Goal: Information Seeking & Learning: Learn about a topic

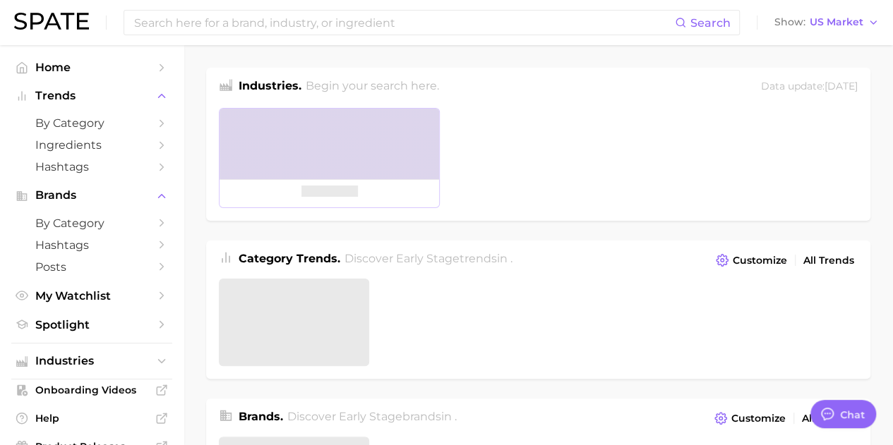
type textarea "x"
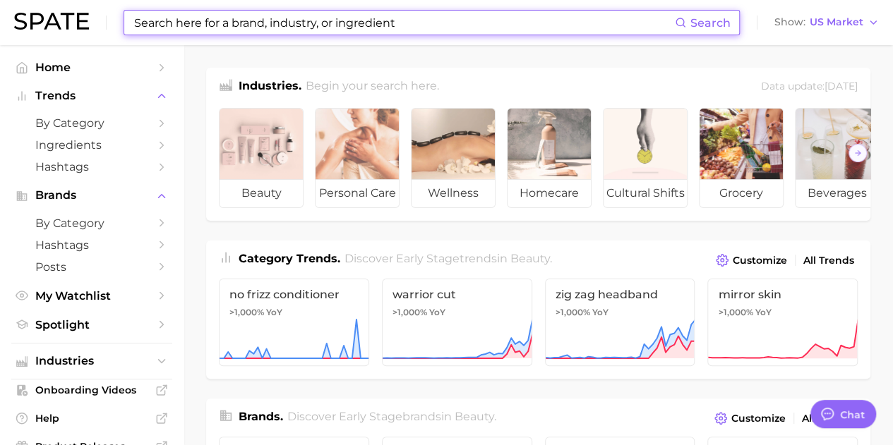
click at [243, 22] on input at bounding box center [404, 23] width 542 height 24
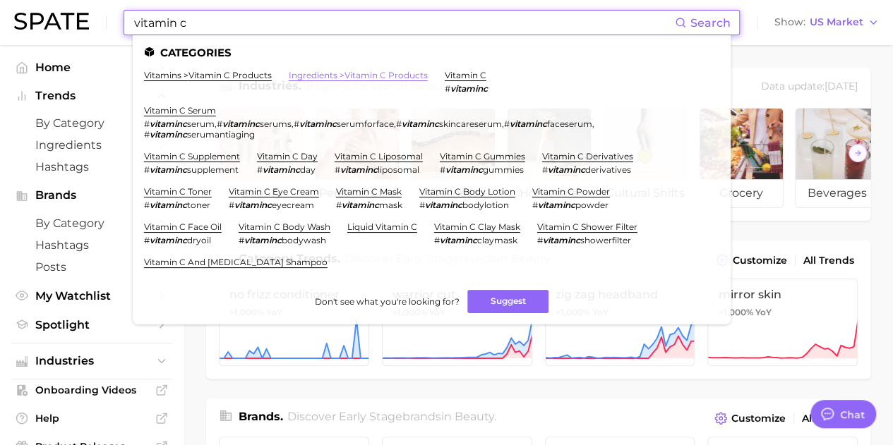
type input "vitamin c"
click at [342, 78] on link "ingredients > vitamin c products" at bounding box center [358, 75] width 139 height 11
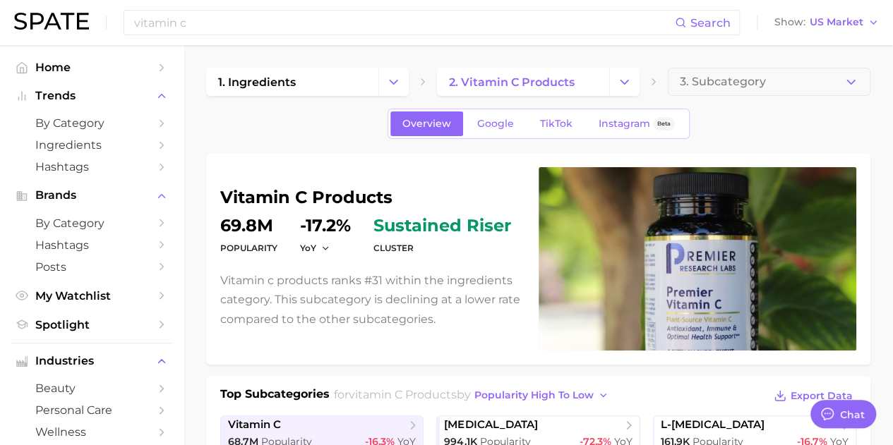
type textarea "x"
click at [505, 120] on span "Google" at bounding box center [495, 124] width 37 height 12
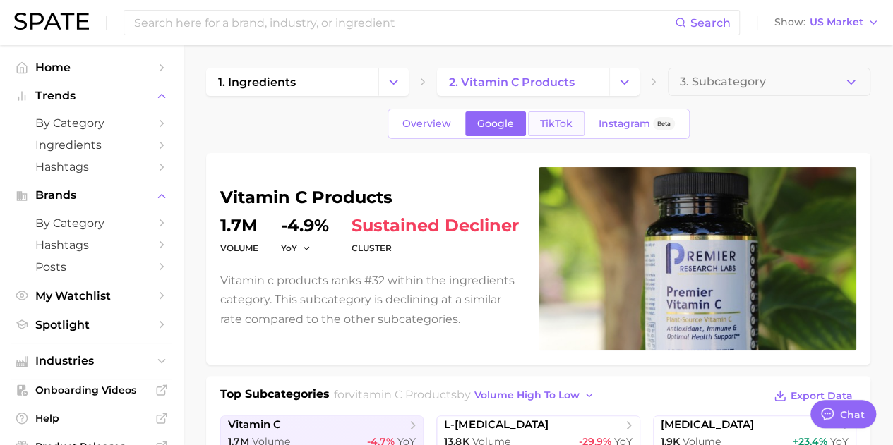
click at [555, 123] on span "TikTok" at bounding box center [556, 124] width 32 height 12
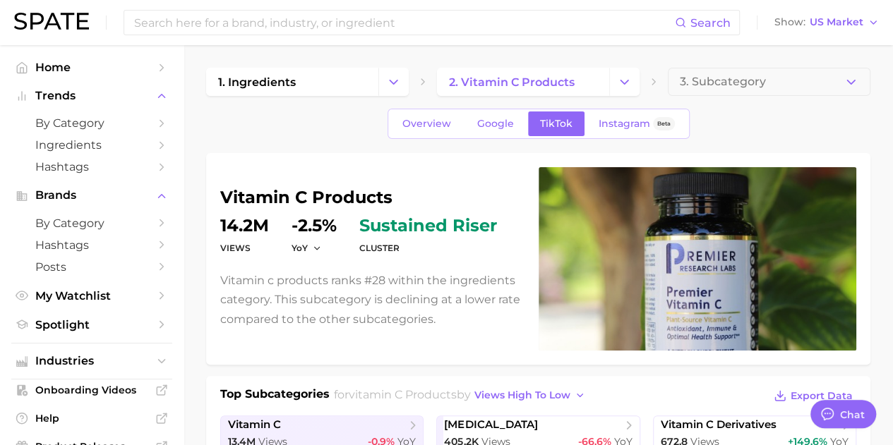
click at [212, 29] on input at bounding box center [404, 23] width 542 height 24
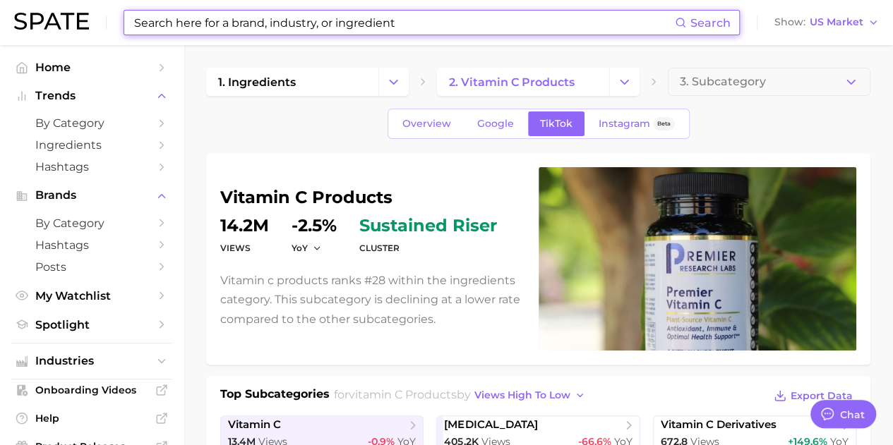
type input "D"
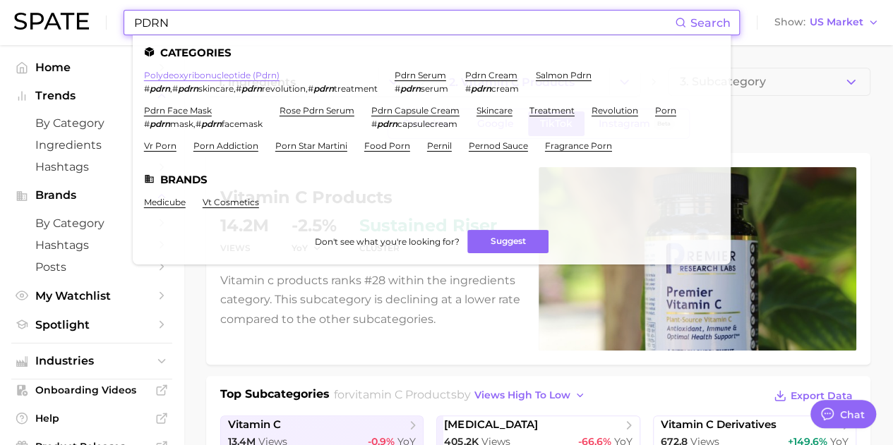
type input "PDRN"
click at [230, 75] on link "polydeoxyribonucleotide (pdrn)" at bounding box center [211, 75] width 135 height 11
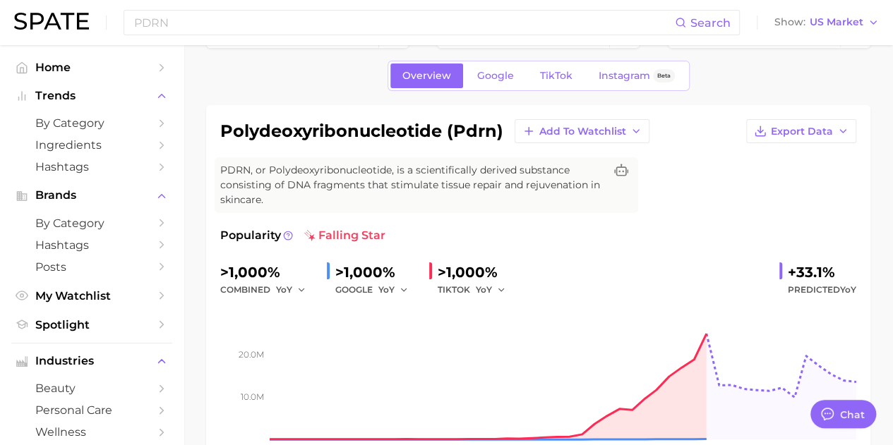
scroll to position [71, 0]
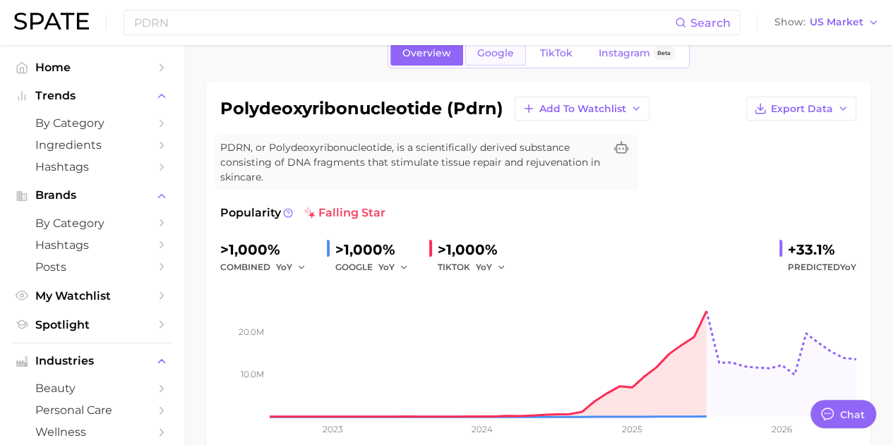
click at [490, 49] on span "Google" at bounding box center [495, 53] width 37 height 12
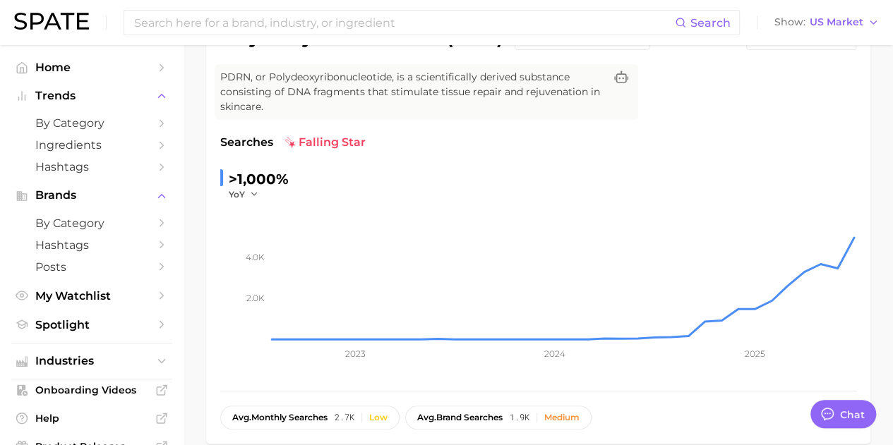
scroll to position [71, 0]
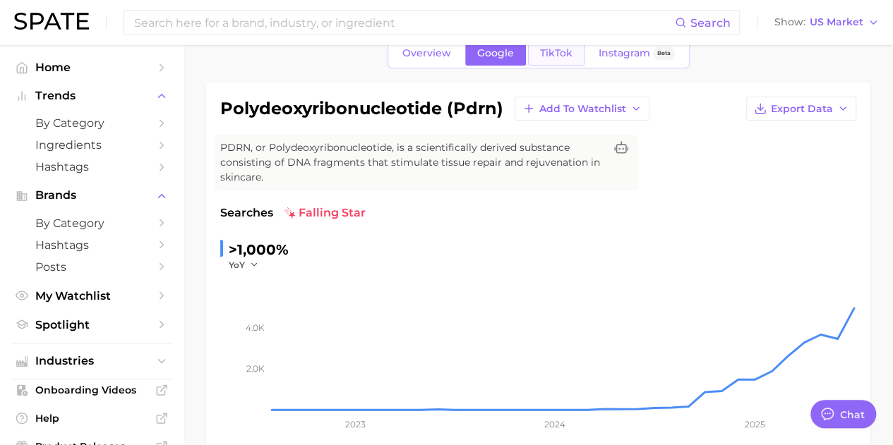
click at [542, 64] on link "TikTok" at bounding box center [556, 53] width 56 height 25
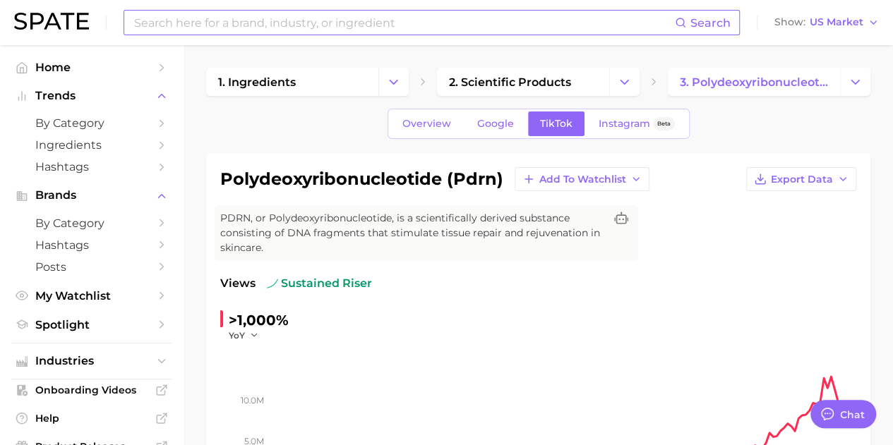
click at [306, 35] on input at bounding box center [404, 23] width 542 height 24
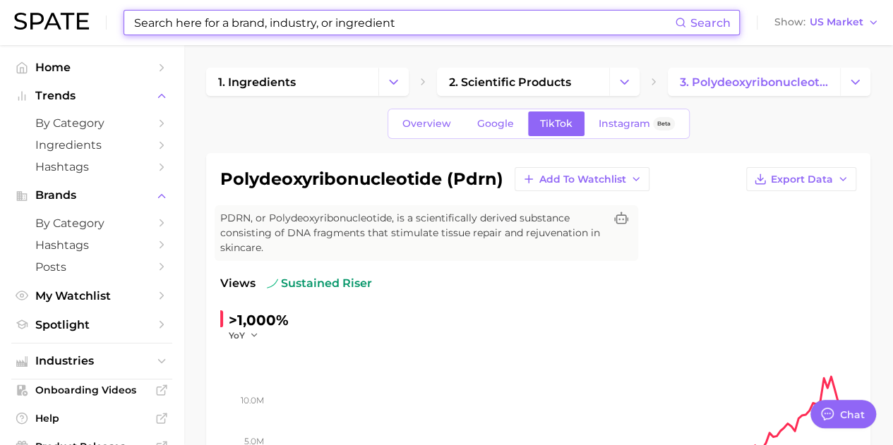
click at [306, 35] on input at bounding box center [404, 23] width 542 height 24
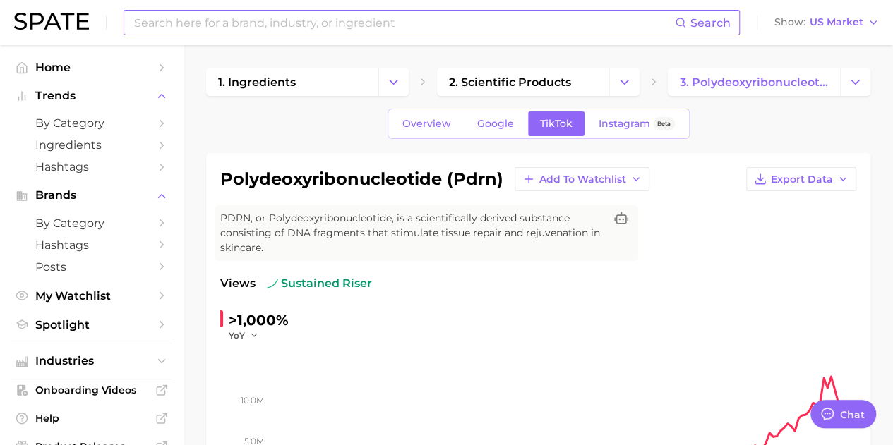
click at [255, 20] on input at bounding box center [404, 23] width 542 height 24
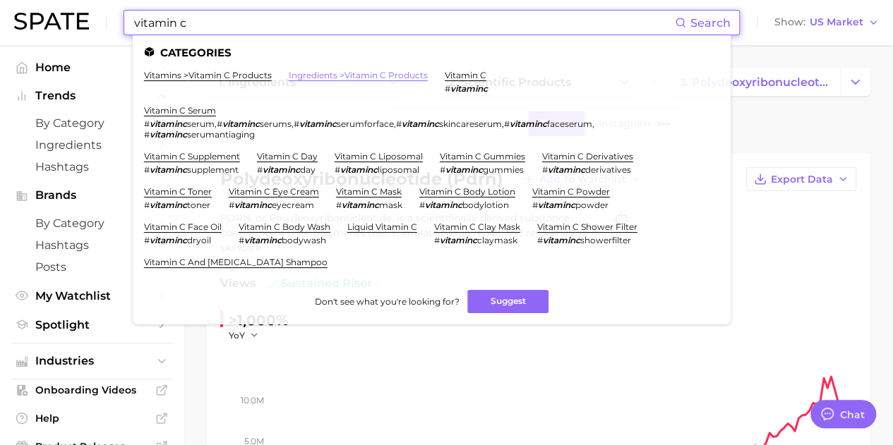
type input "vitamin c"
click at [374, 76] on link "ingredients > vitamin c products" at bounding box center [358, 75] width 139 height 11
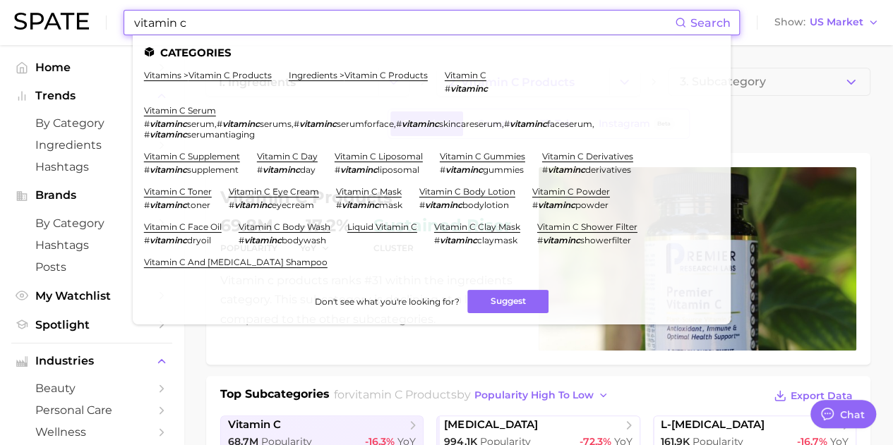
click at [240, 21] on input "vitamin c" at bounding box center [404, 23] width 542 height 24
click at [361, 71] on link "ingredients > vitamin c products" at bounding box center [358, 75] width 139 height 11
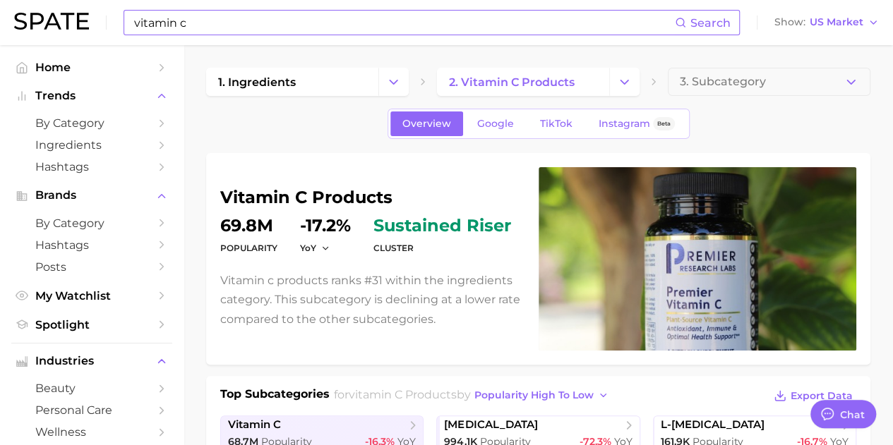
click at [257, 18] on input "vitamin c" at bounding box center [404, 23] width 542 height 24
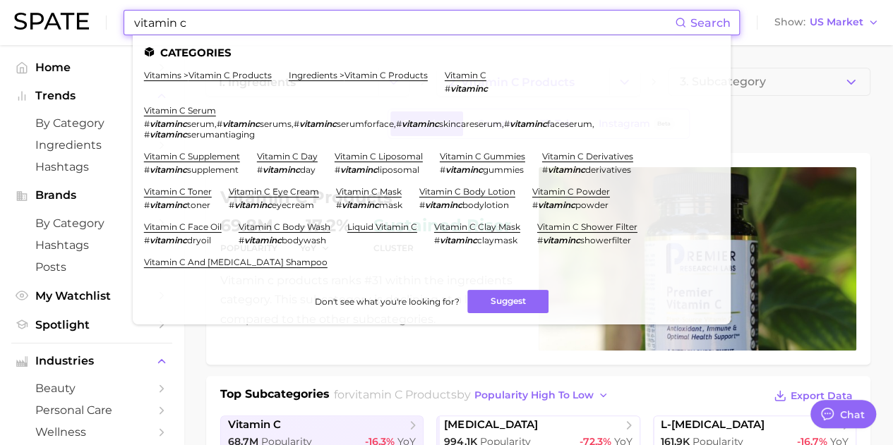
click at [191, 82] on li "vitamins > vitamin c products" at bounding box center [208, 82] width 128 height 24
click at [191, 73] on link "vitamins > vitamin c products" at bounding box center [208, 75] width 128 height 11
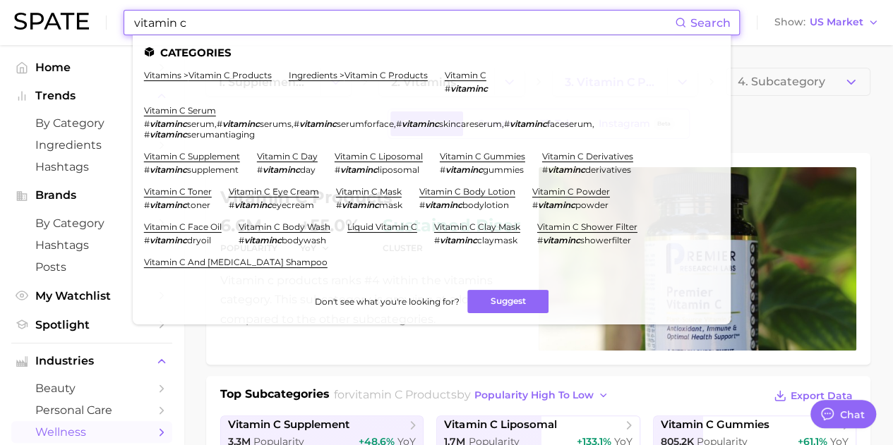
click at [222, 13] on input "vitamin c" at bounding box center [404, 23] width 542 height 24
click at [329, 71] on link "ingredients > vitamin c products" at bounding box center [358, 75] width 139 height 11
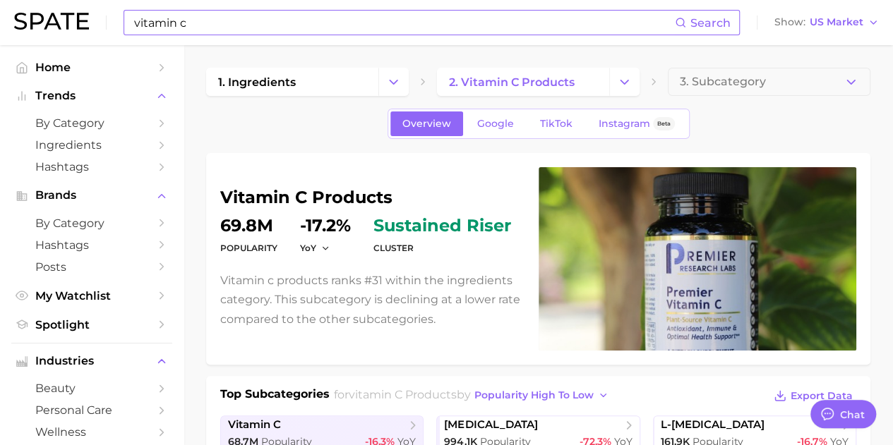
scroll to position [71, 0]
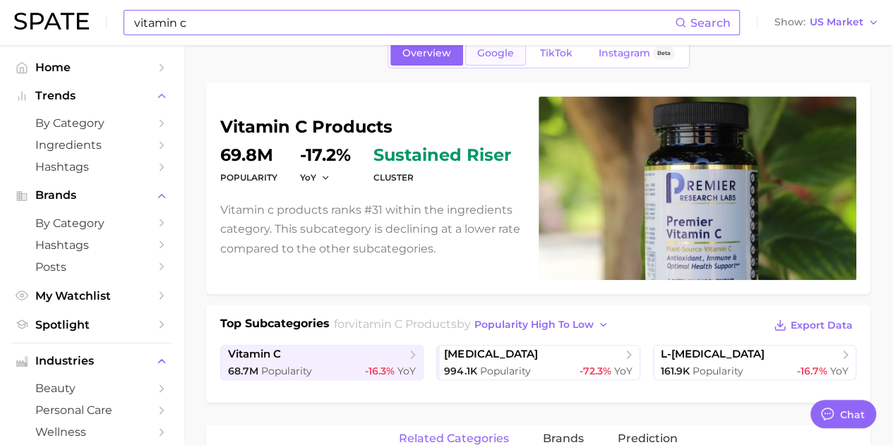
click at [498, 50] on span "Google" at bounding box center [495, 53] width 37 height 12
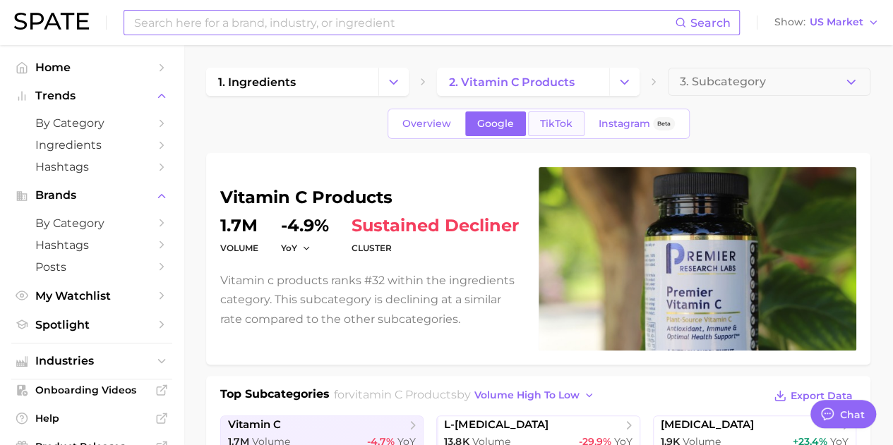
click at [565, 115] on link "TikTok" at bounding box center [556, 123] width 56 height 25
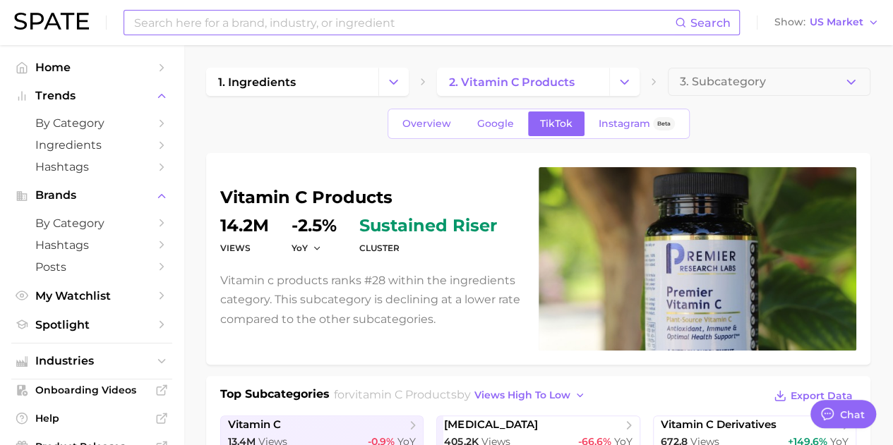
scroll to position [71, 0]
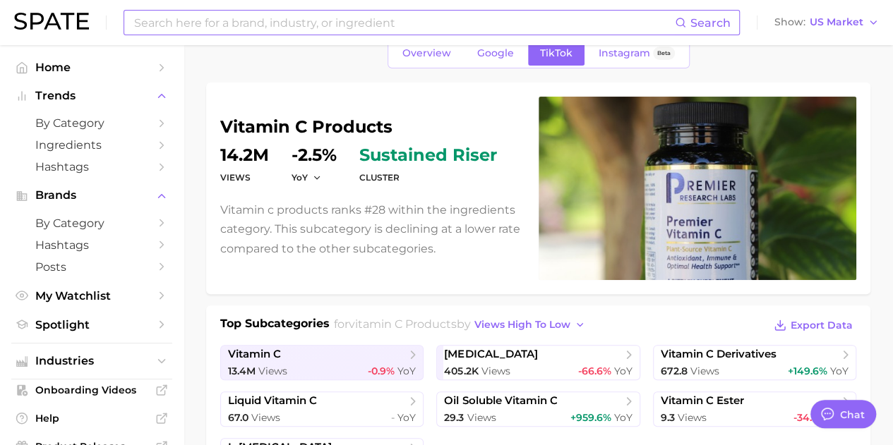
click at [326, 178] on div "YoY" at bounding box center [311, 177] width 40 height 12
click at [312, 171] on button "YoY" at bounding box center [306, 177] width 30 height 12
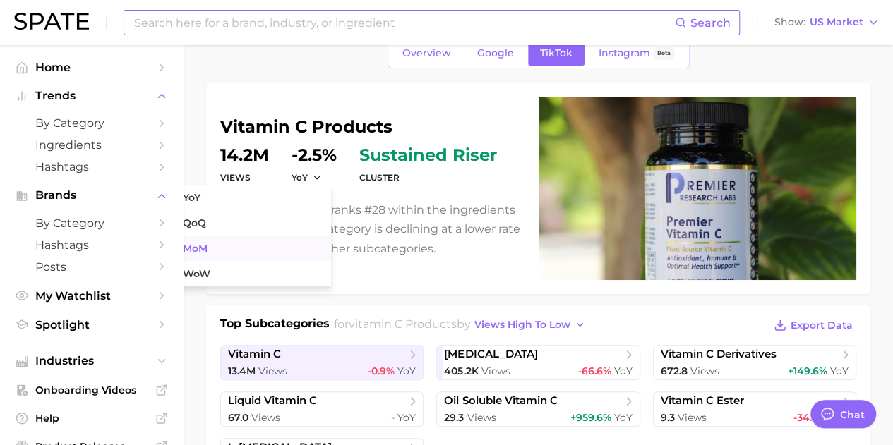
click at [206, 246] on span "MoM" at bounding box center [195, 249] width 25 height 12
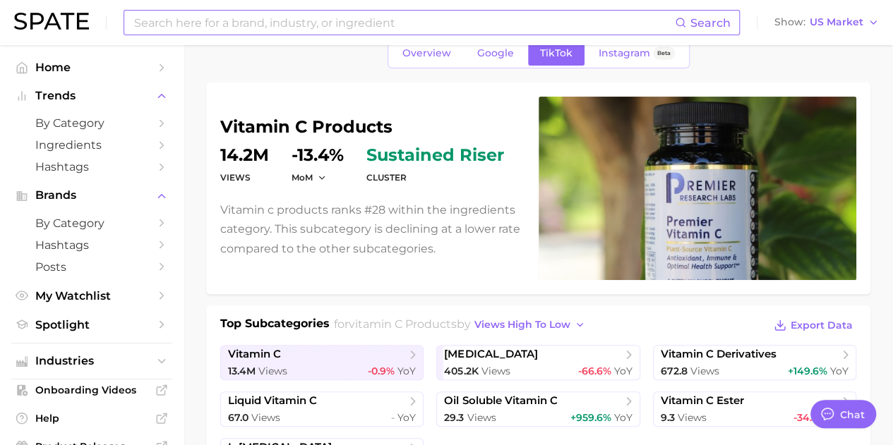
click at [512, 215] on p "Vitamin c products ranks #28 within the ingredients category. This subcategory …" at bounding box center [370, 229] width 301 height 58
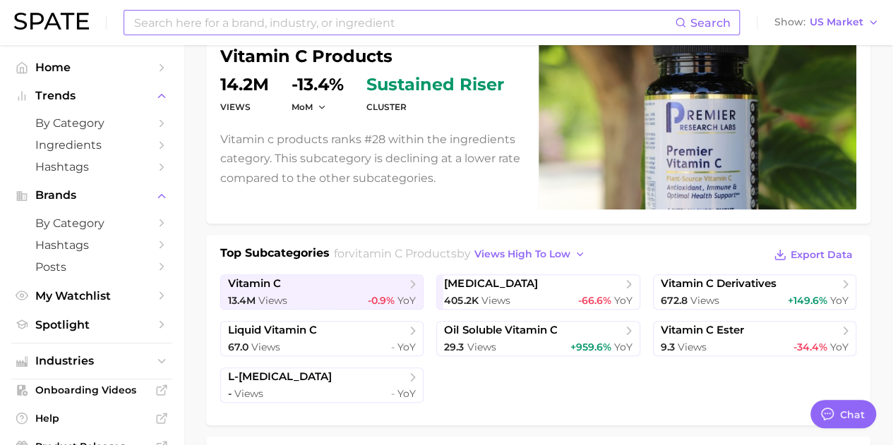
scroll to position [0, 0]
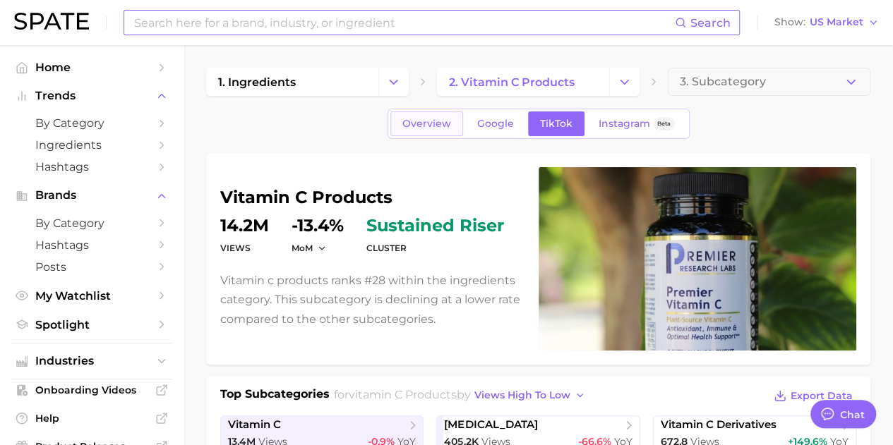
click at [438, 121] on span "Overview" at bounding box center [426, 124] width 49 height 12
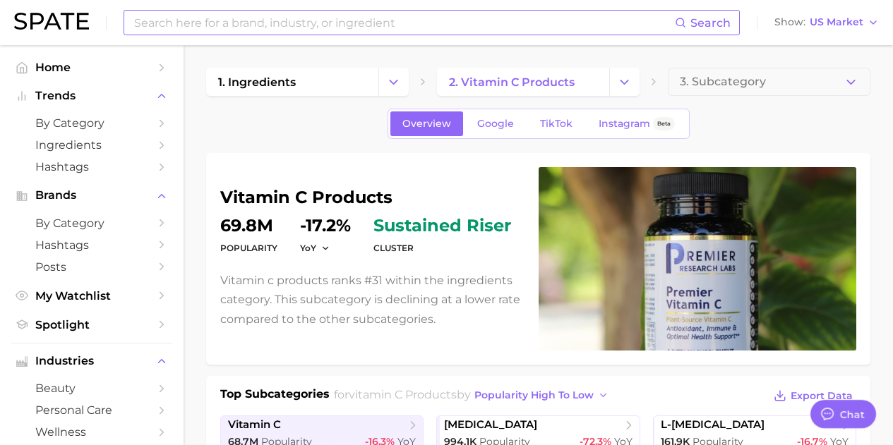
type textarea "x"
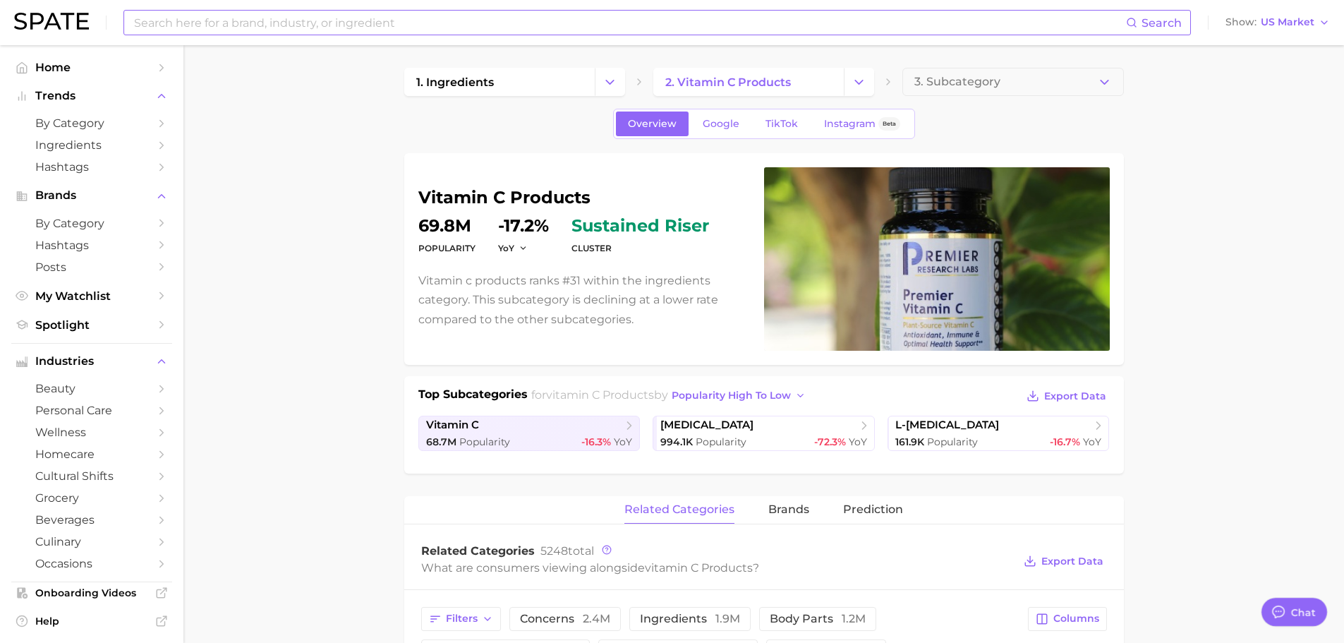
click at [418, 30] on input at bounding box center [630, 23] width 994 height 24
click at [315, 40] on div "Search Show US Market" at bounding box center [672, 22] width 1316 height 45
click at [318, 24] on input at bounding box center [630, 23] width 994 height 24
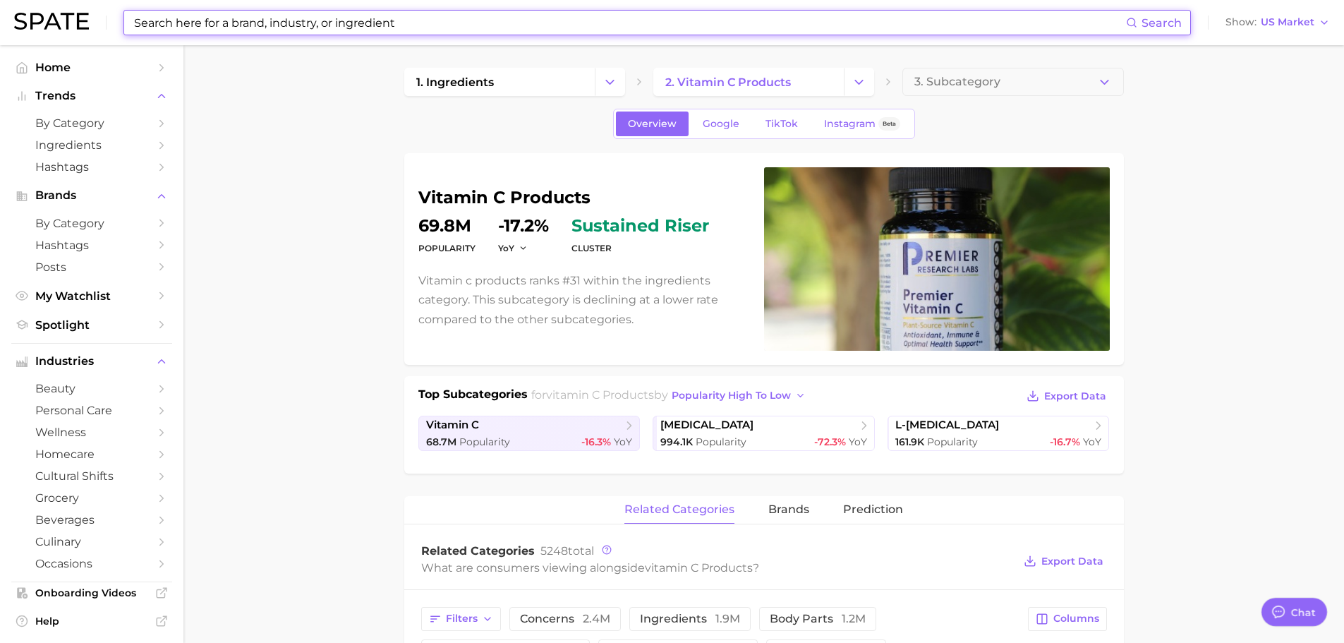
type input "b"
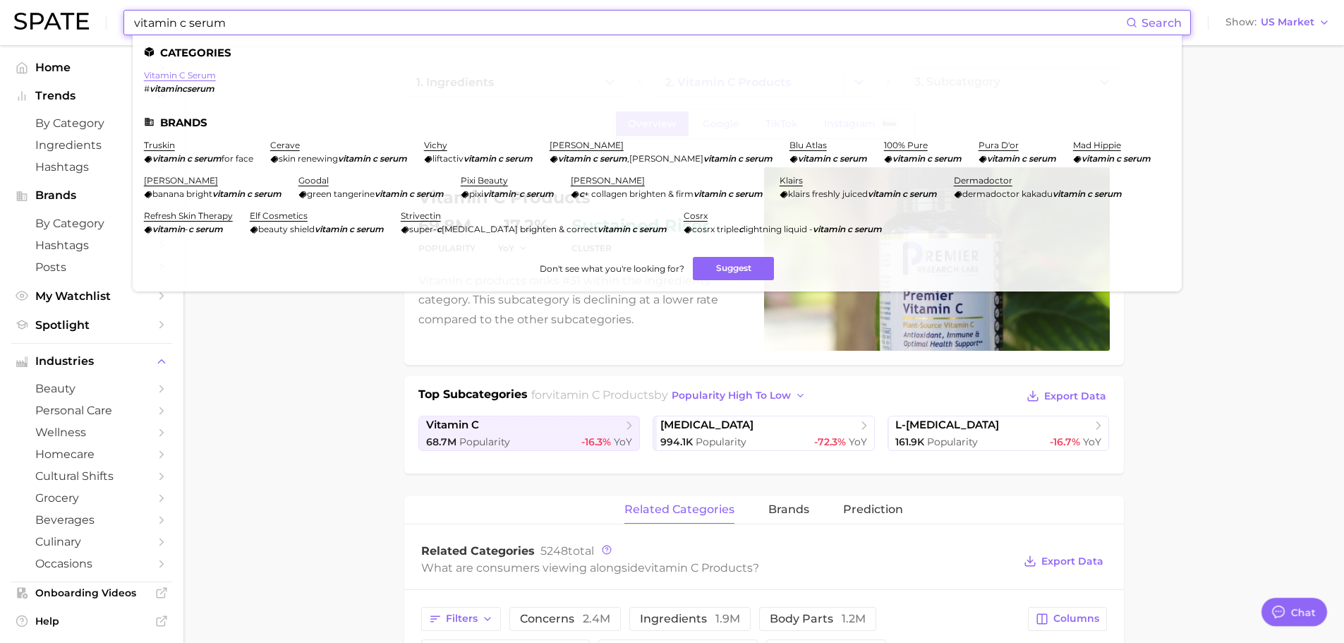
type input "vitamin c serum"
click at [196, 77] on link "vitamin c serum" at bounding box center [180, 75] width 72 height 11
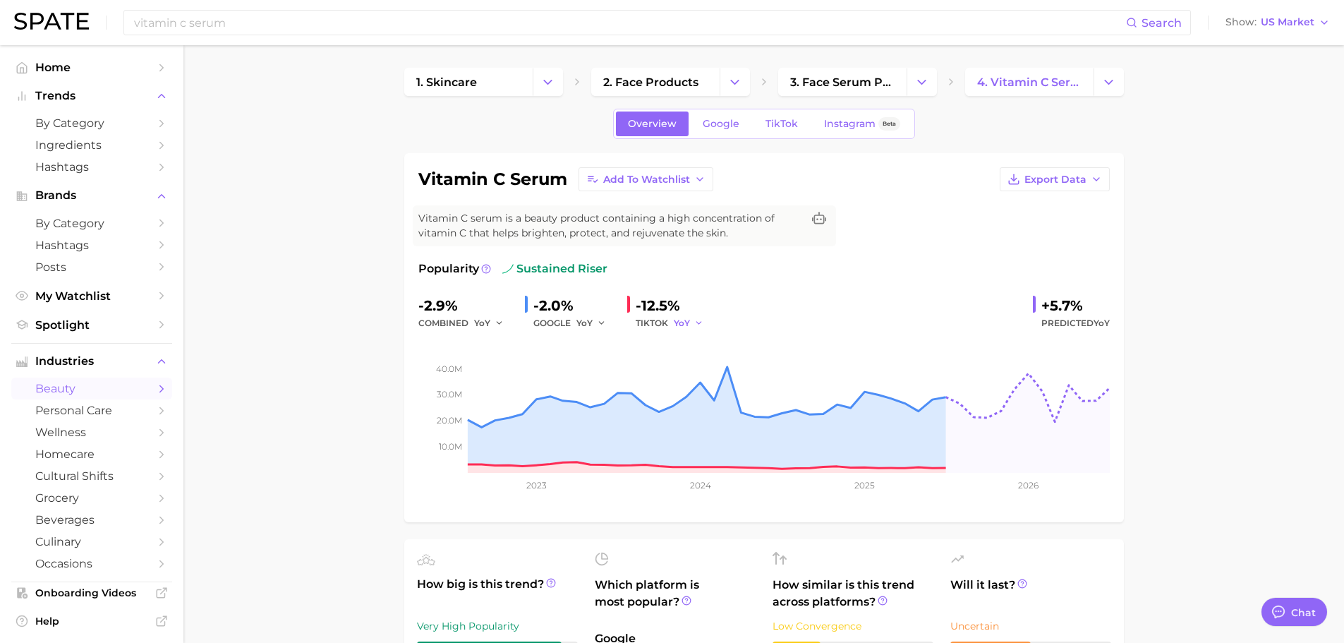
click at [684, 322] on span "YoY" at bounding box center [682, 323] width 16 height 12
click at [582, 394] on span "MoM" at bounding box center [577, 396] width 25 height 12
click at [903, 315] on div "-2.9% combined YoY -2.0% GOOGLE YoY +6.1% TIKTOK MoM +5.7% Predicted YoY" at bounding box center [764, 312] width 692 height 37
click at [588, 322] on span "YoY" at bounding box center [585, 323] width 16 height 12
click at [495, 387] on button "MoM" at bounding box center [538, 396] width 155 height 25
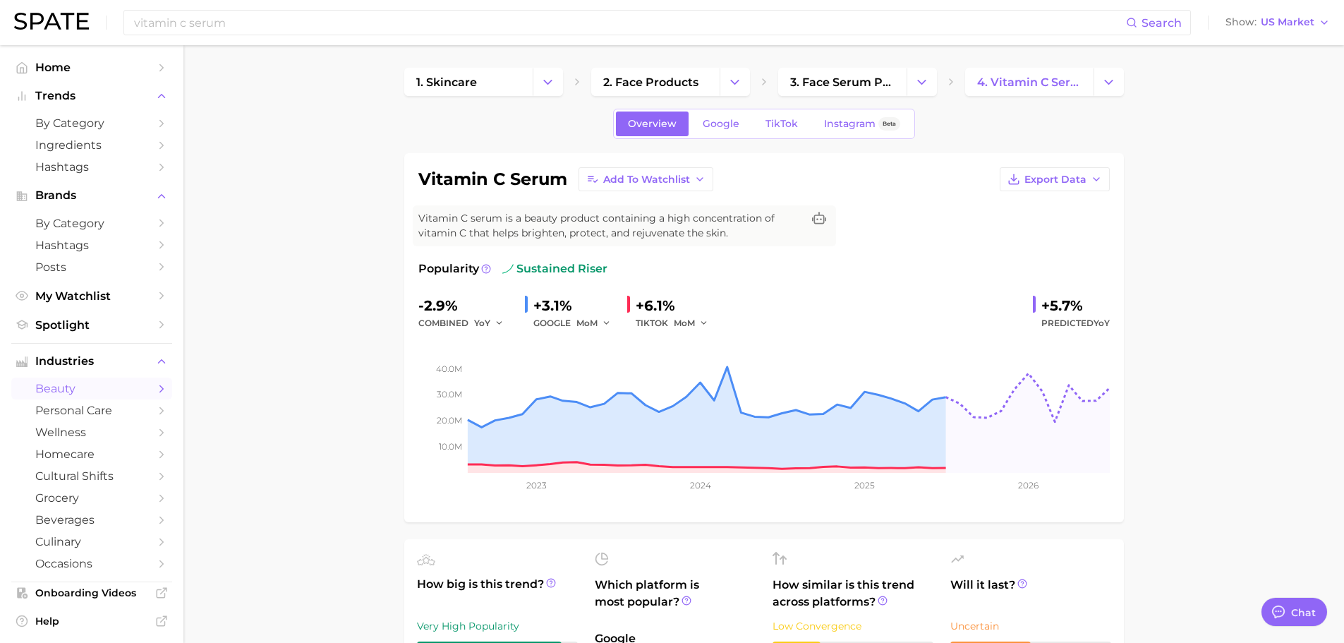
click at [473, 312] on div "-2.9%" at bounding box center [465, 305] width 95 height 23
click at [476, 319] on span "YoY" at bounding box center [482, 323] width 16 height 12
click at [492, 388] on button "MoM" at bounding box center [435, 396] width 155 height 25
click at [903, 277] on div "Popularity sustained riser" at bounding box center [764, 268] width 692 height 17
click at [903, 186] on button "Export Data" at bounding box center [1055, 179] width 110 height 24
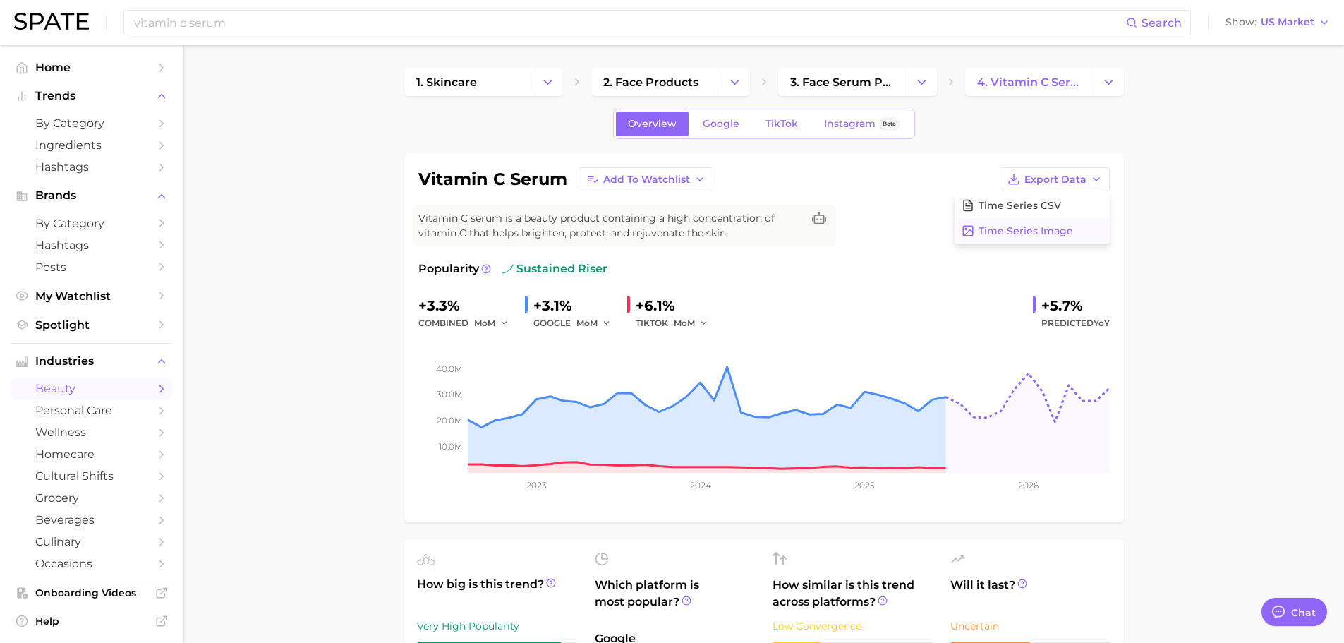
click at [903, 227] on button "Time Series Image" at bounding box center [1032, 230] width 155 height 25
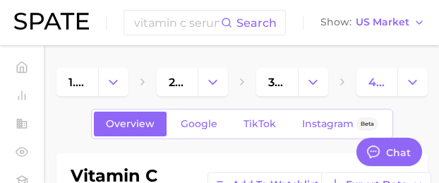
type textarea "x"
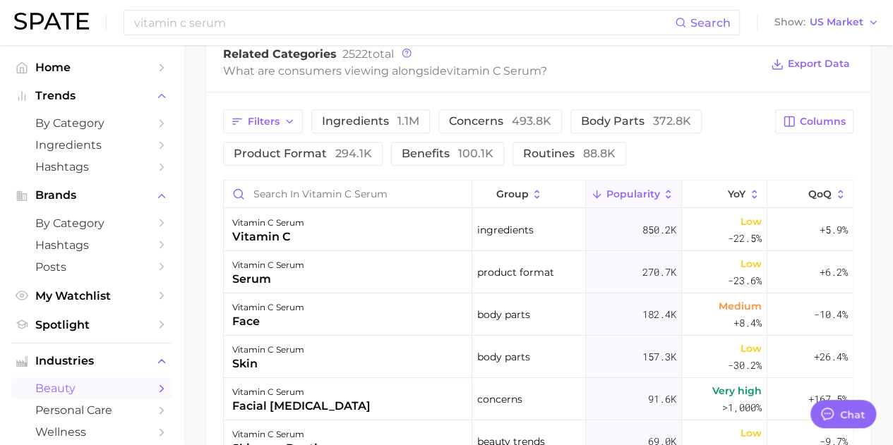
scroll to position [706, 0]
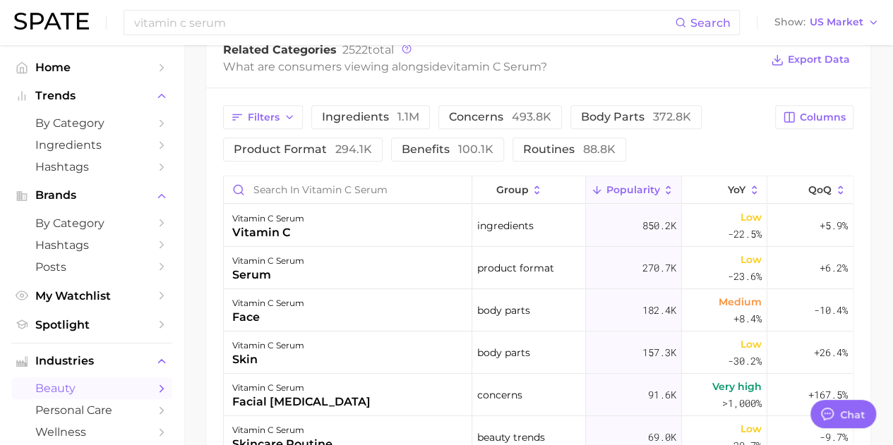
click at [802, 150] on div "Filters ingredients 1.1m concerns 493.8k body parts 372.8k product format 294.1…" at bounding box center [538, 133] width 630 height 56
click at [731, 198] on button "YoY" at bounding box center [724, 190] width 85 height 28
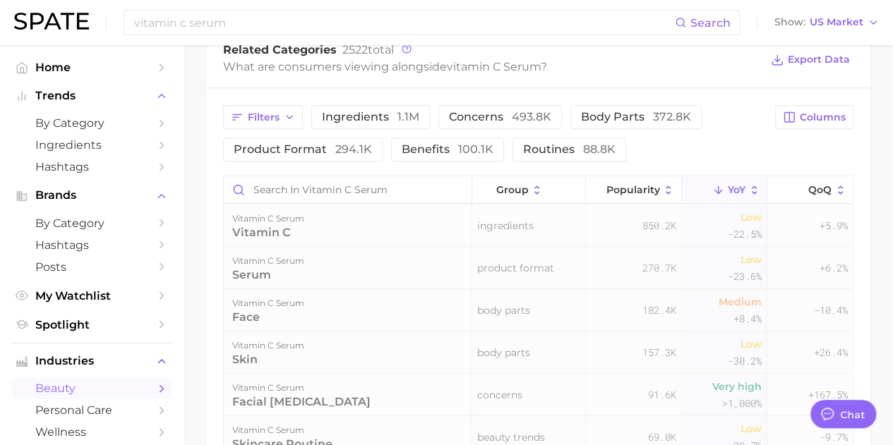
click at [748, 186] on icon at bounding box center [754, 190] width 13 height 13
click at [823, 115] on span "Columns" at bounding box center [823, 117] width 46 height 12
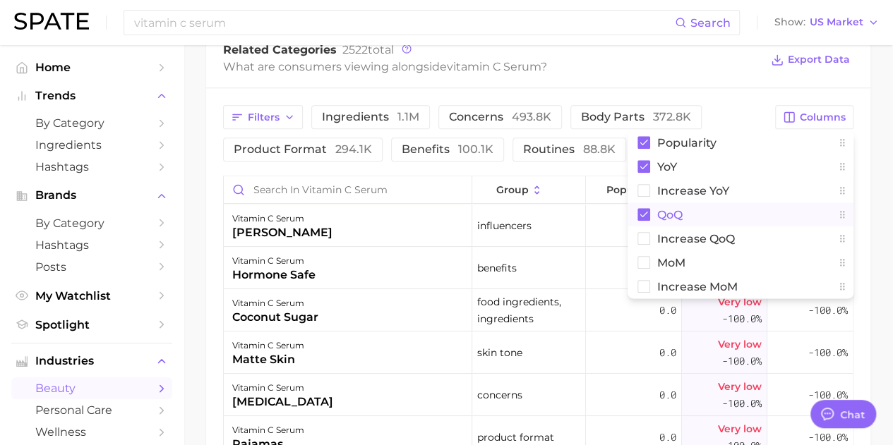
click at [641, 209] on rect at bounding box center [643, 214] width 13 height 13
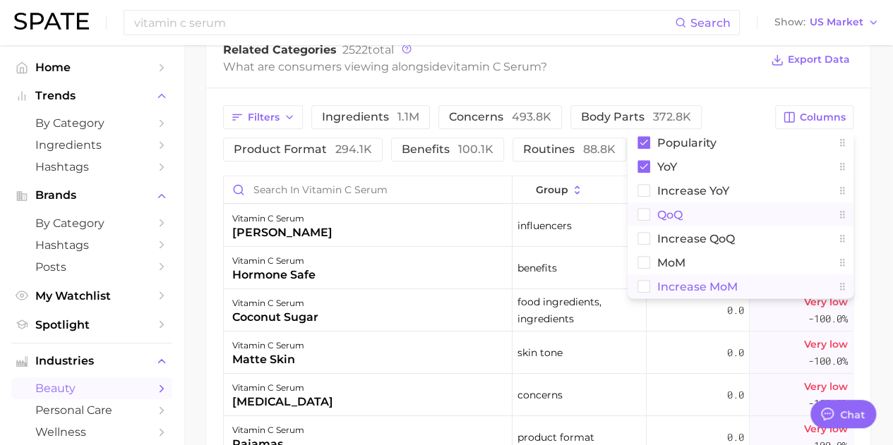
click at [643, 286] on rect at bounding box center [644, 287] width 12 height 12
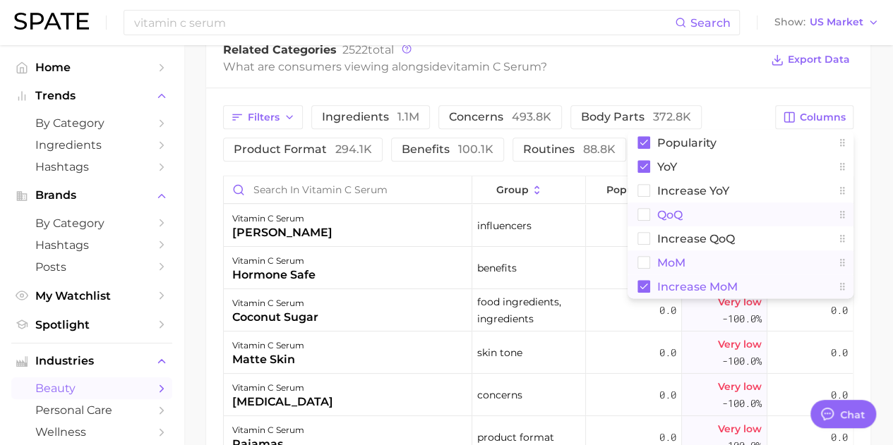
click at [645, 258] on rect at bounding box center [644, 263] width 12 height 12
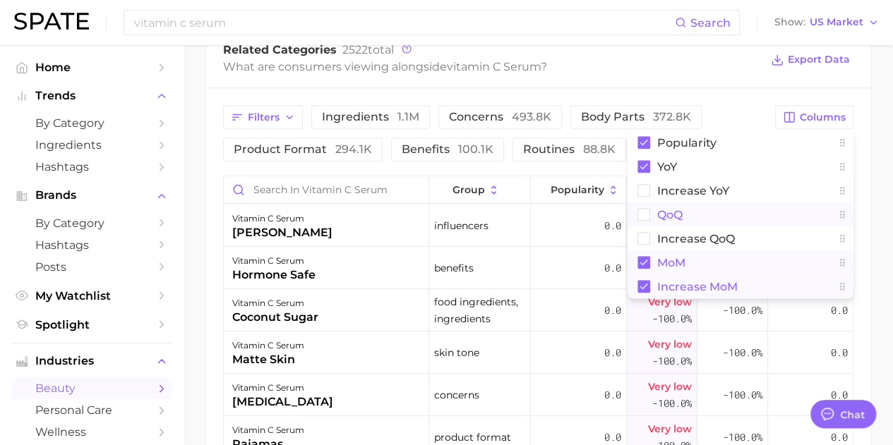
click at [872, 185] on main "1. skincare 2. face products 3. face serum products 4. vitamin c serum Overview…" at bounding box center [537, 23] width 709 height 1369
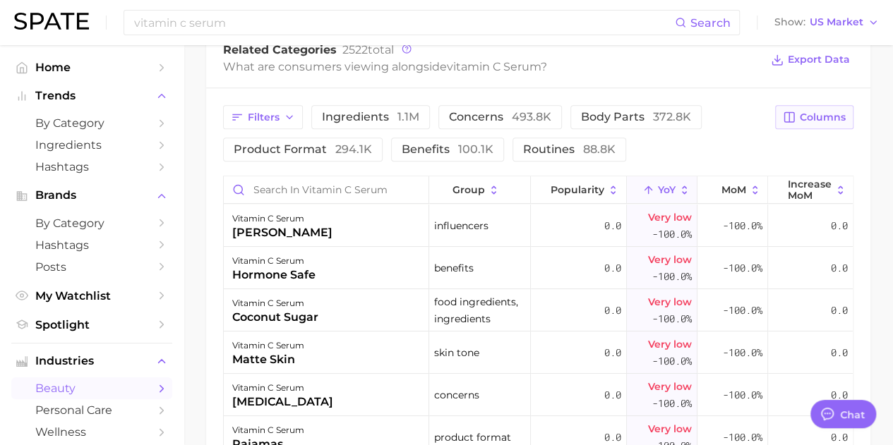
click at [830, 126] on button "Columns" at bounding box center [814, 117] width 78 height 24
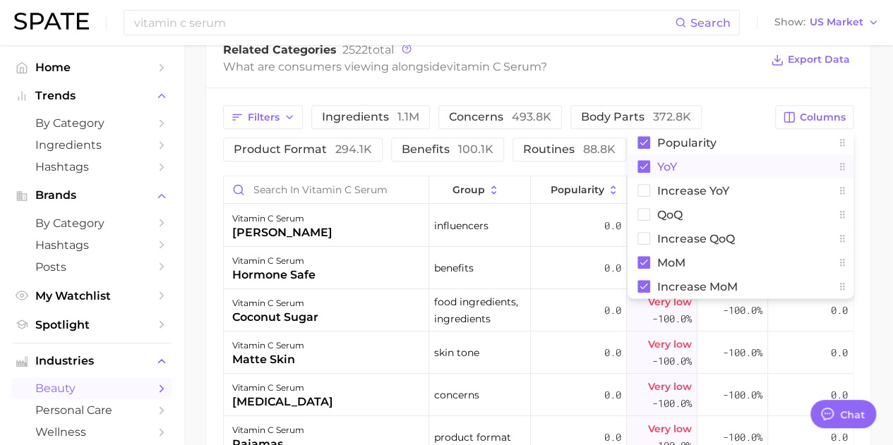
click at [643, 171] on rect at bounding box center [643, 166] width 13 height 13
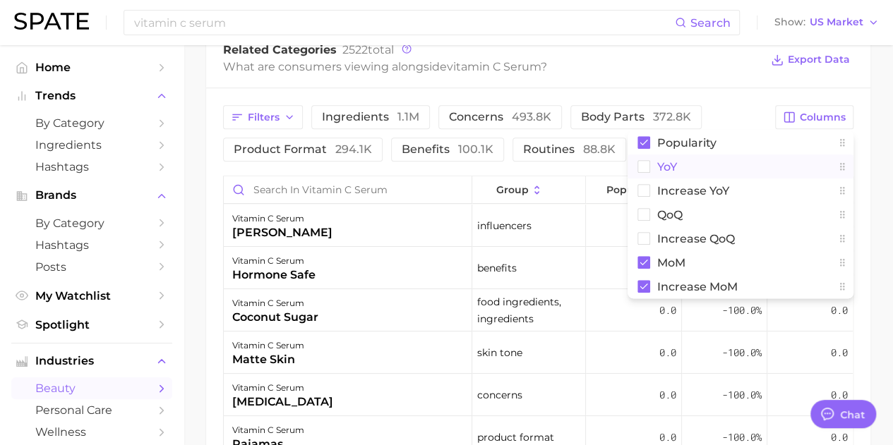
click at [859, 162] on div "Filters ingredients 1.1m concerns 493.8k body parts 372.8k product format 294.1…" at bounding box center [538, 363] width 664 height 550
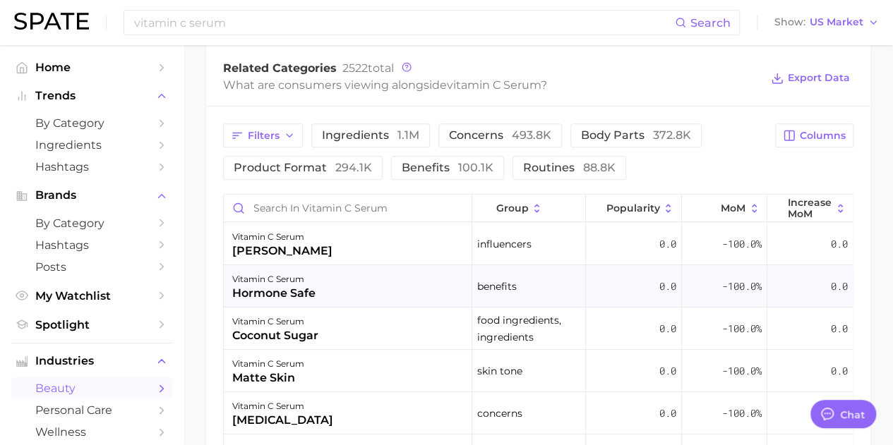
scroll to position [635, 0]
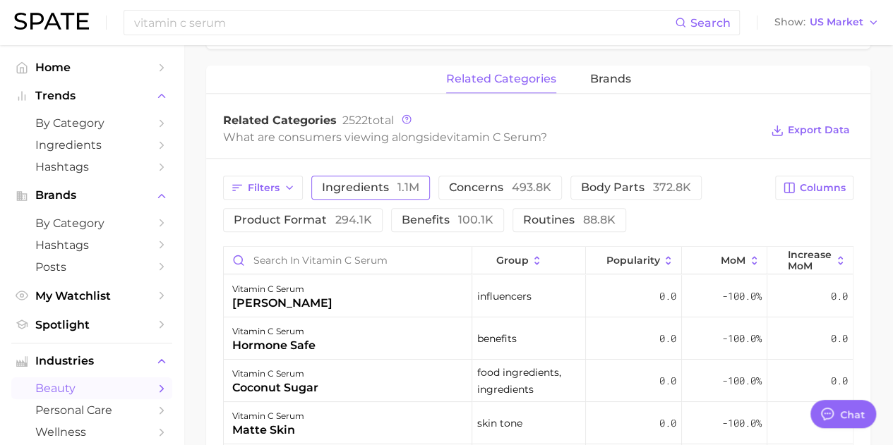
click at [373, 188] on span "ingredients 1.1m" at bounding box center [370, 187] width 97 height 11
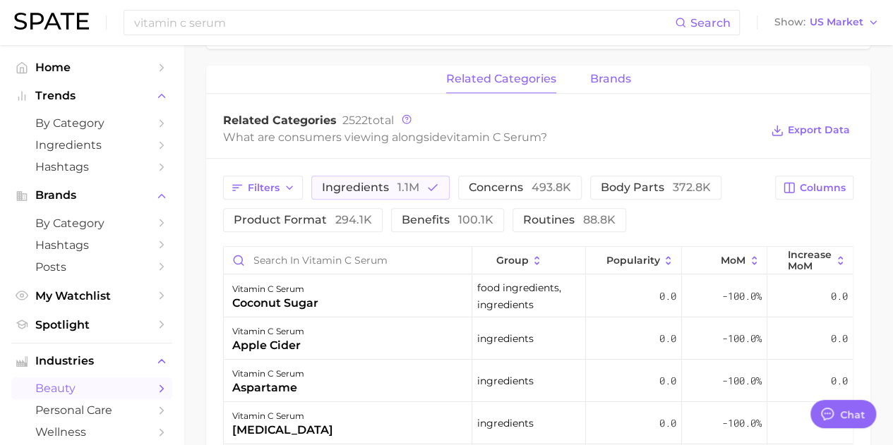
click at [602, 81] on span "brands" at bounding box center [610, 79] width 41 height 13
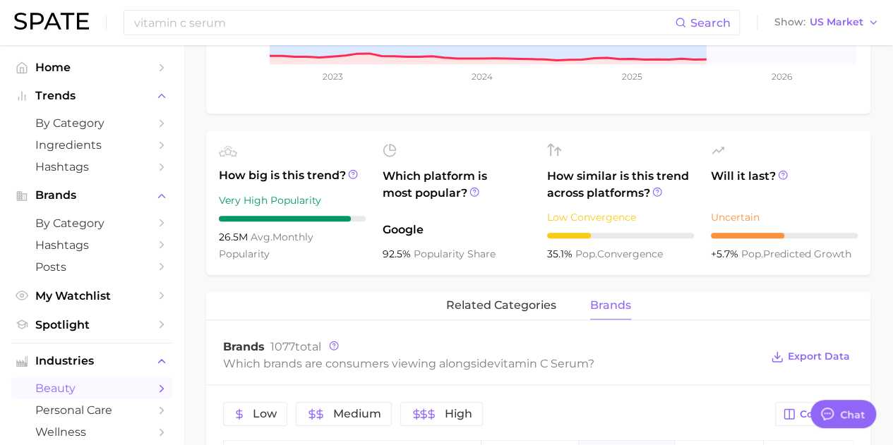
scroll to position [186, 0]
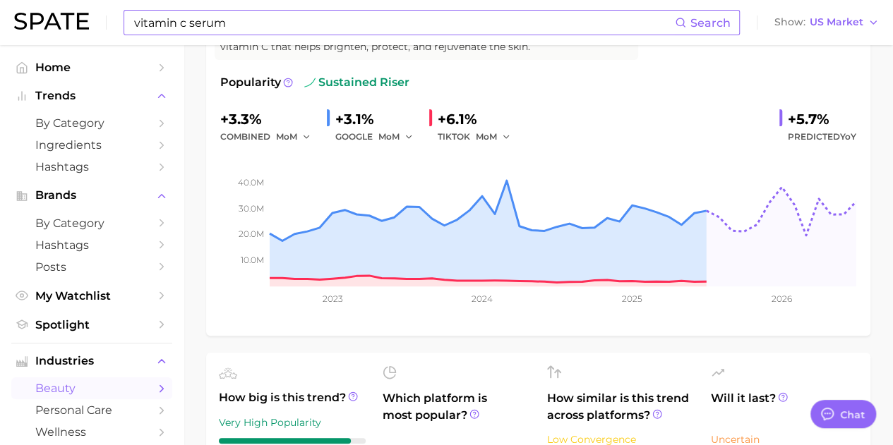
click at [282, 28] on input "vitamin c serum" at bounding box center [404, 23] width 542 height 24
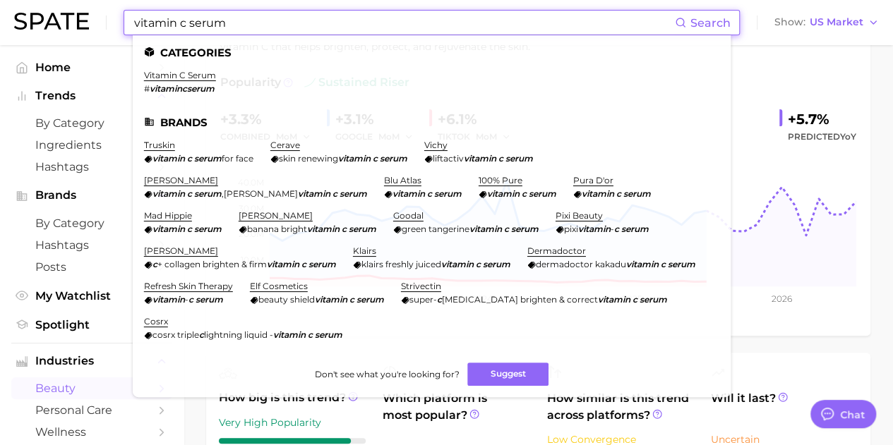
click at [282, 28] on input "vitamin c serum" at bounding box center [404, 23] width 542 height 24
drag, startPoint x: 282, startPoint y: 28, endPoint x: 289, endPoint y: 18, distance: 12.3
click at [283, 28] on input "vitamin c serum" at bounding box center [404, 23] width 542 height 24
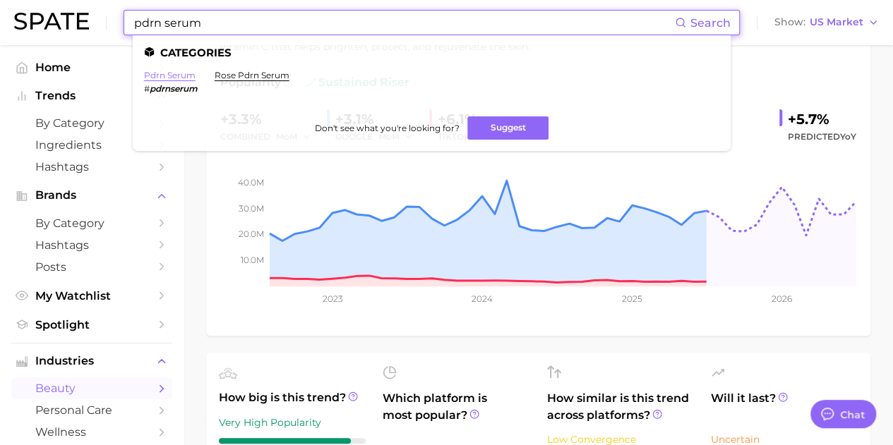
type input "pdrn serum"
click at [169, 79] on link "pdrn serum" at bounding box center [170, 75] width 52 height 11
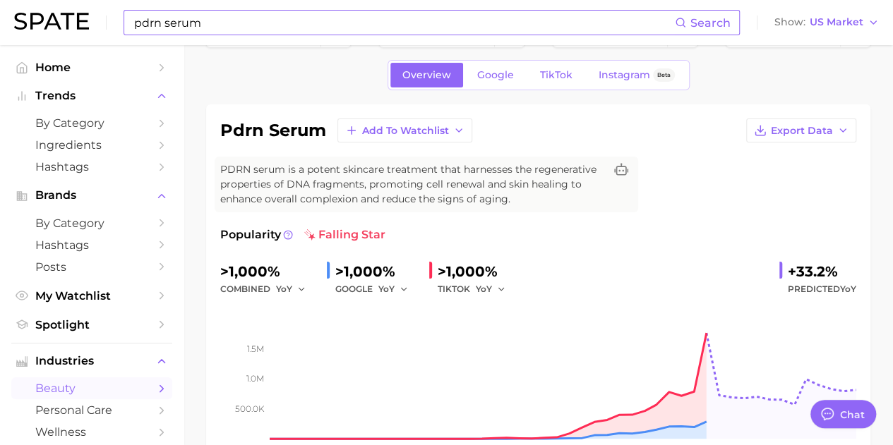
scroll to position [71, 0]
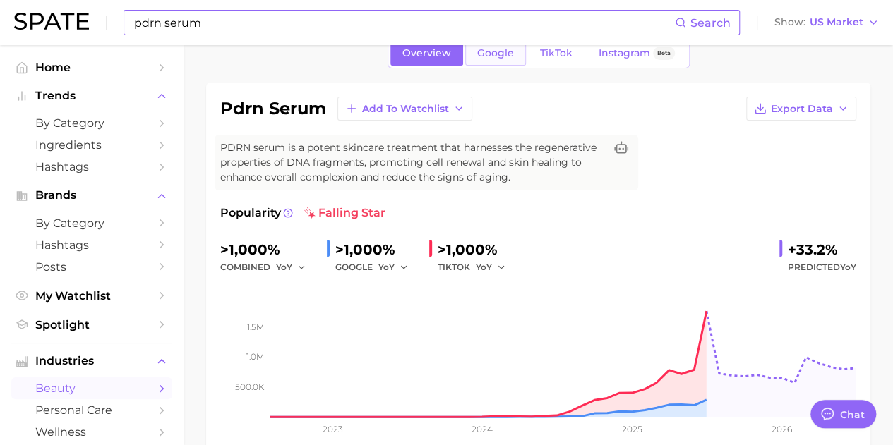
click at [508, 60] on link "Google" at bounding box center [495, 53] width 61 height 25
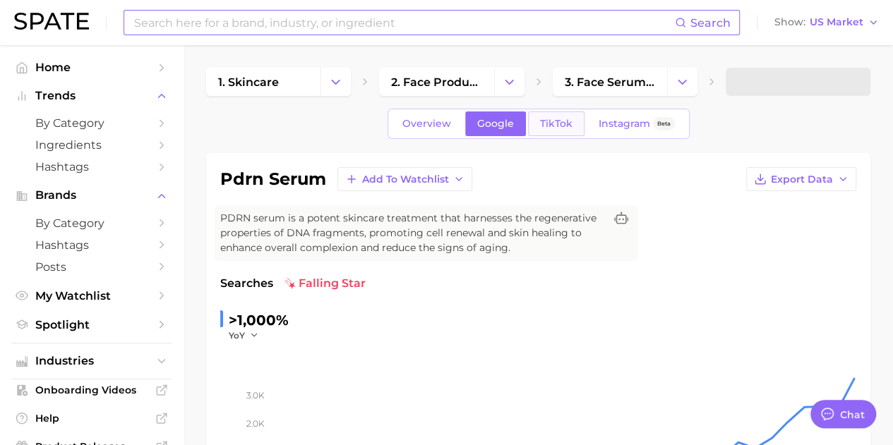
click at [561, 128] on span "TikTok" at bounding box center [556, 124] width 32 height 12
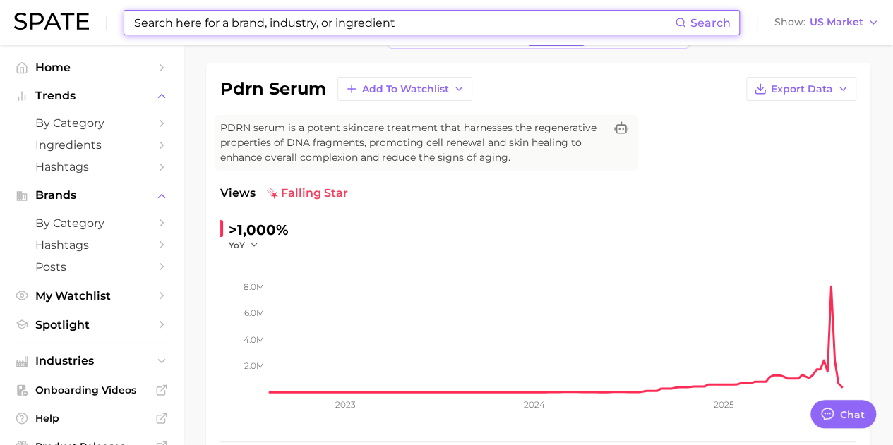
scroll to position [71, 0]
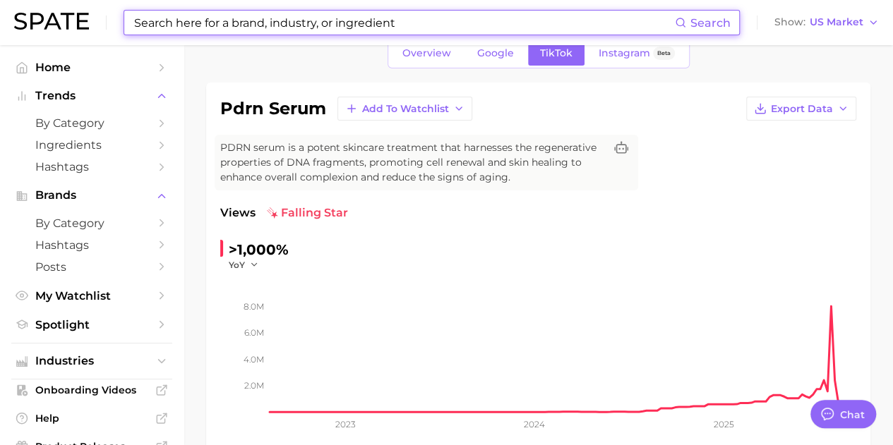
click at [267, 25] on input at bounding box center [404, 23] width 542 height 24
click at [285, 16] on input at bounding box center [404, 23] width 542 height 24
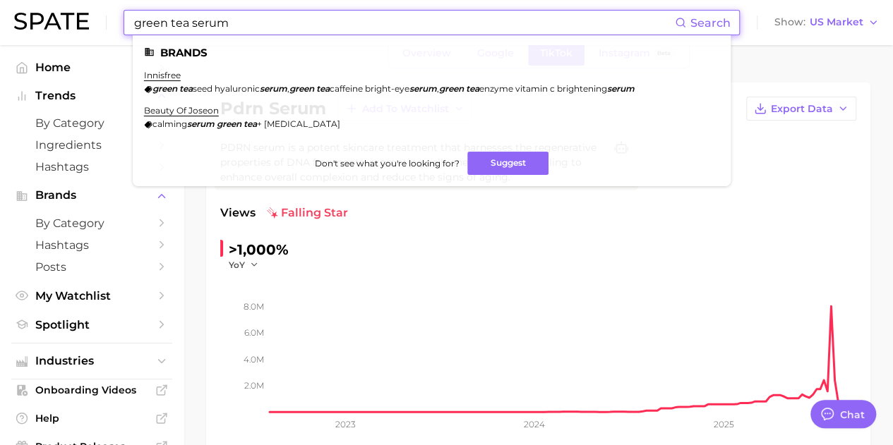
click at [207, 19] on input "green tea serum" at bounding box center [404, 23] width 542 height 24
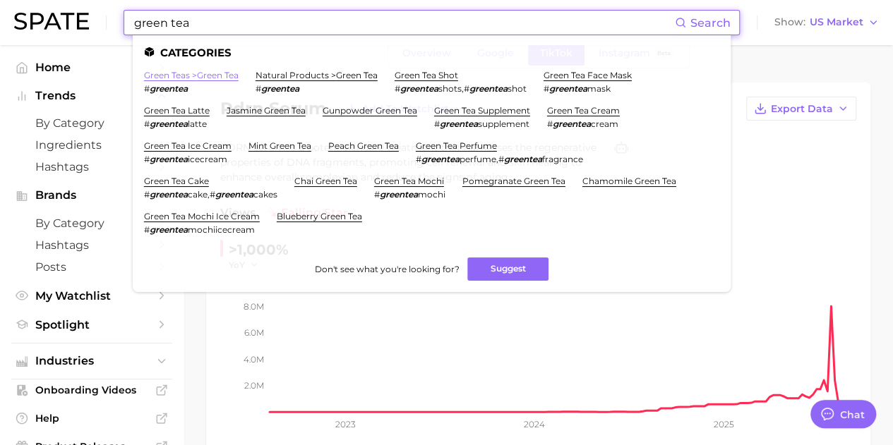
type input "green tea"
click at [169, 78] on link "green teas > green tea" at bounding box center [191, 75] width 95 height 11
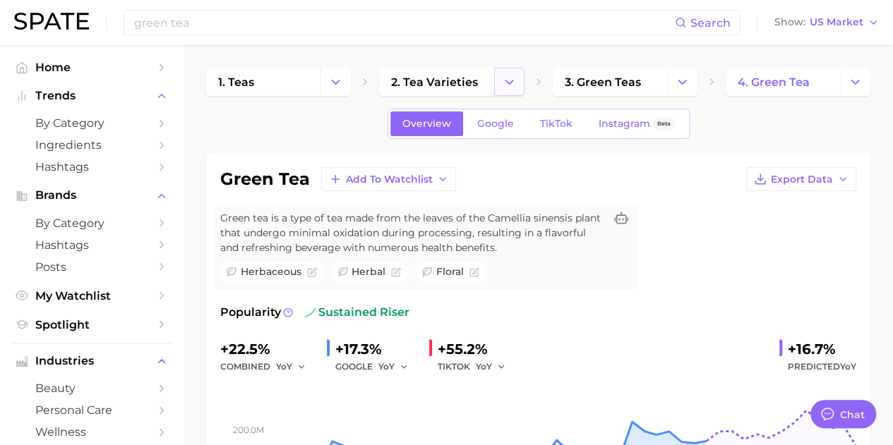
click at [515, 83] on icon "Change Category" at bounding box center [509, 82] width 15 height 15
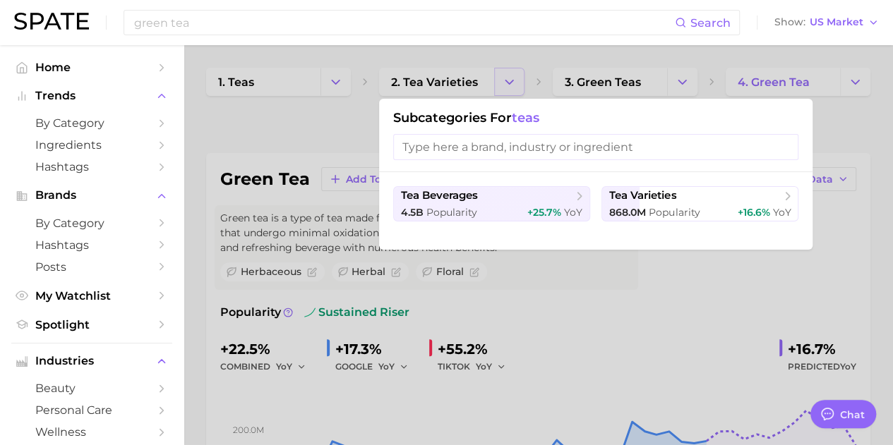
click at [515, 83] on div at bounding box center [446, 222] width 893 height 445
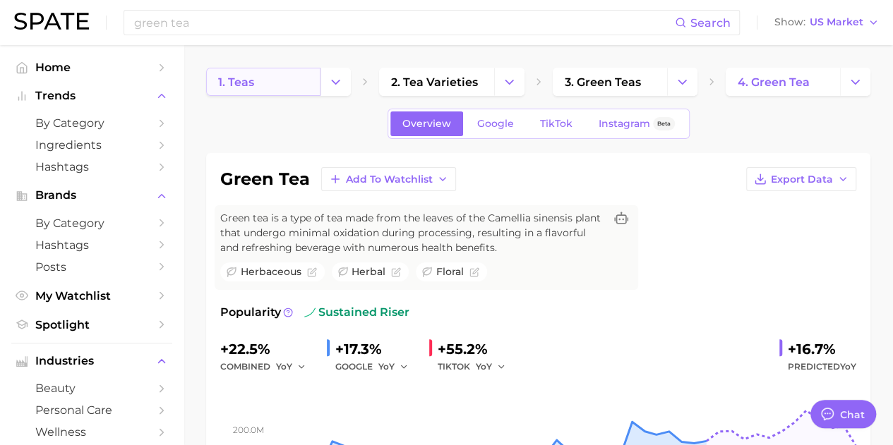
click at [273, 76] on link "1. teas" at bounding box center [263, 82] width 114 height 28
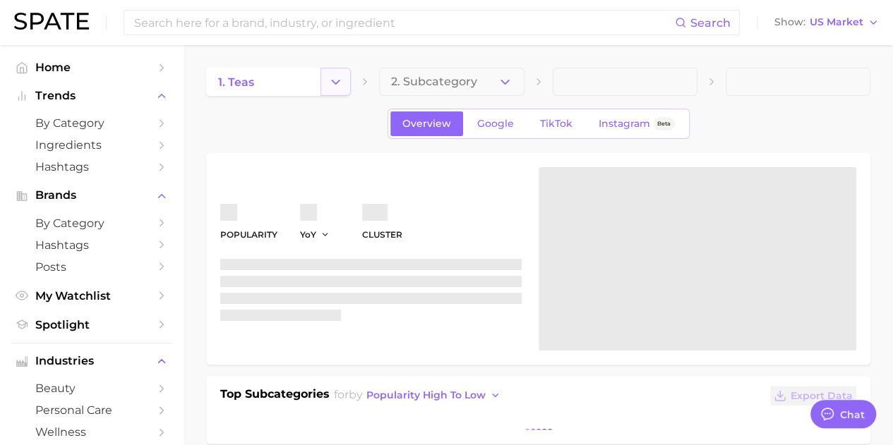
click at [337, 75] on icon "Change Category" at bounding box center [335, 82] width 15 height 15
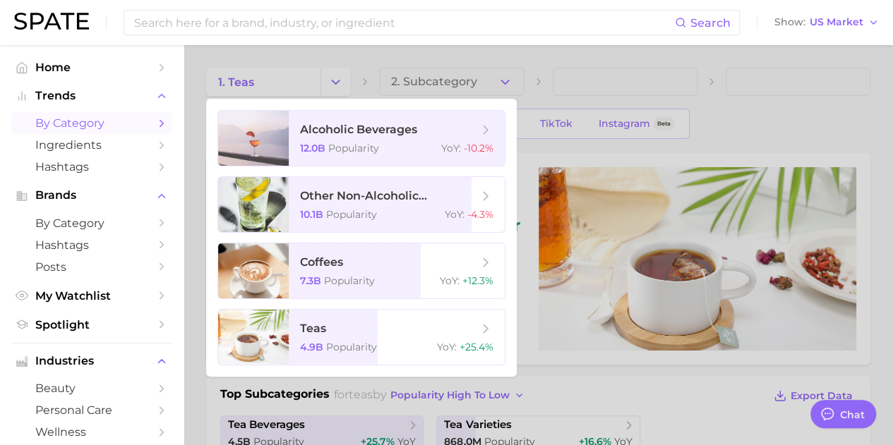
click at [155, 126] on icon "Sidebar" at bounding box center [161, 123] width 13 height 13
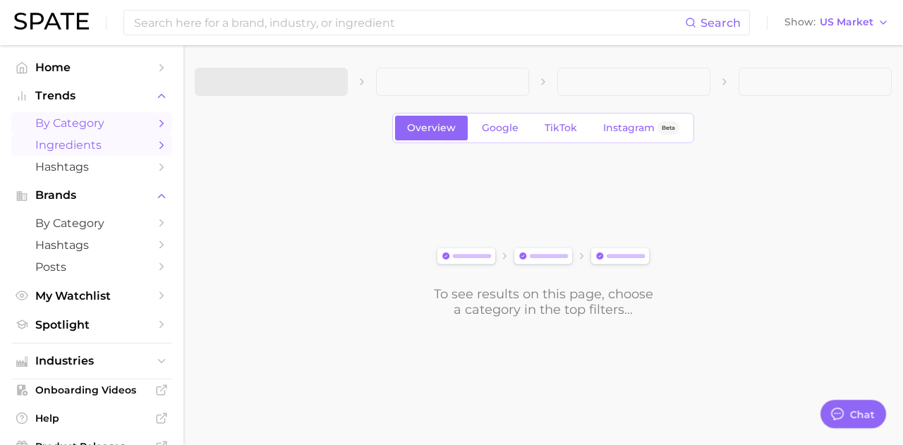
click at [160, 147] on polyline "Sidebar" at bounding box center [162, 145] width 4 height 6
click at [280, 76] on span "1. Choose Category" at bounding box center [259, 82] width 105 height 13
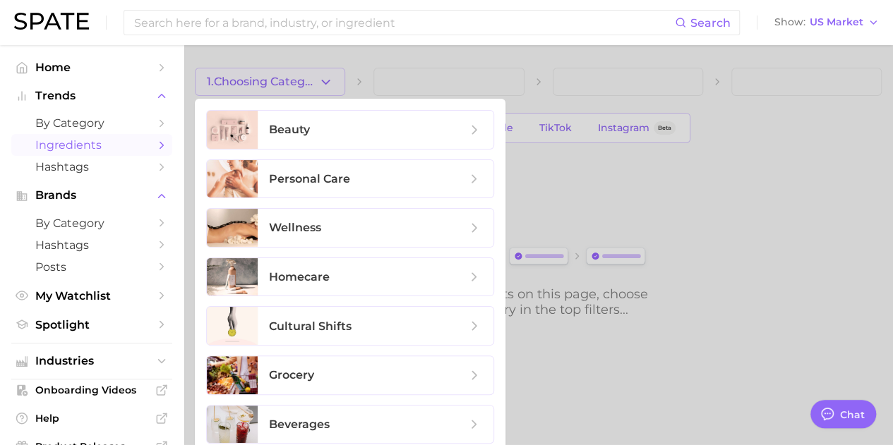
click at [294, 83] on div at bounding box center [446, 222] width 893 height 445
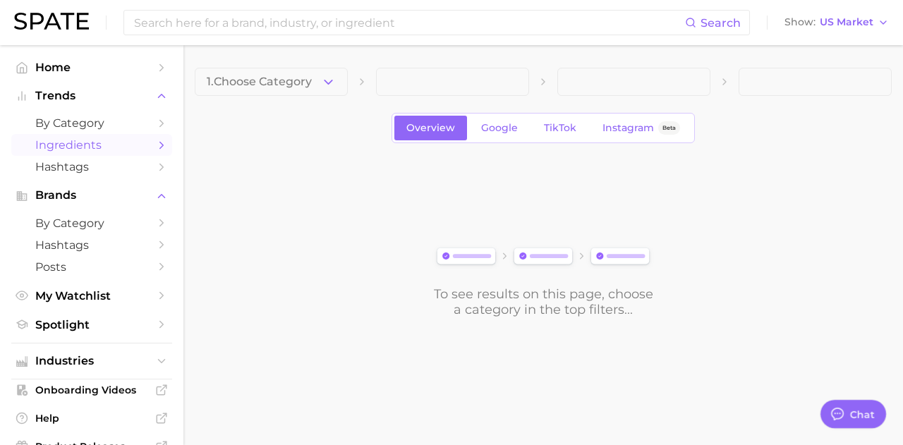
click at [294, 83] on span "1. Choose Category" at bounding box center [259, 82] width 105 height 13
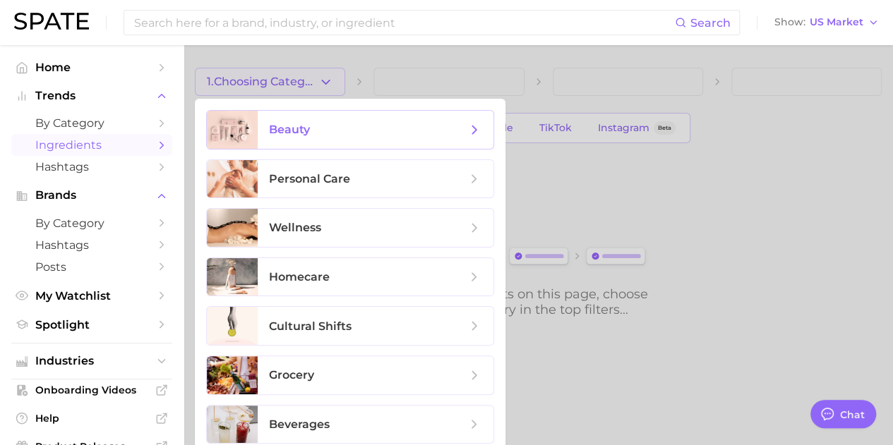
click at [315, 145] on span "beauty" at bounding box center [376, 130] width 236 height 38
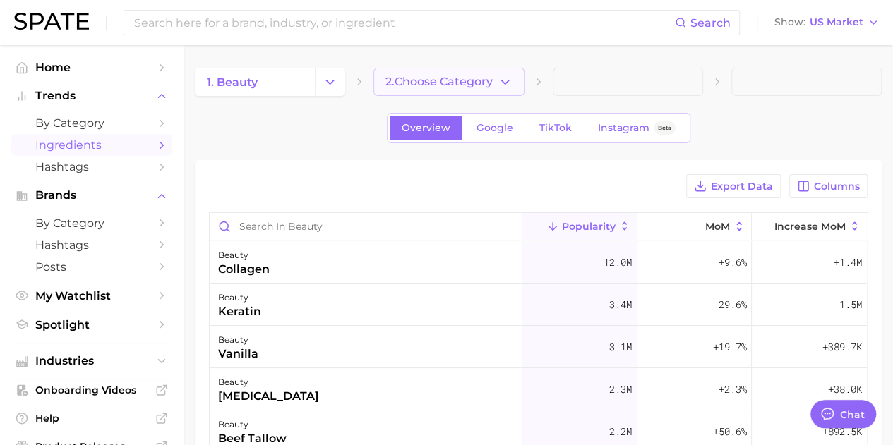
click at [378, 84] on button "2. Choose Category" at bounding box center [448, 82] width 150 height 28
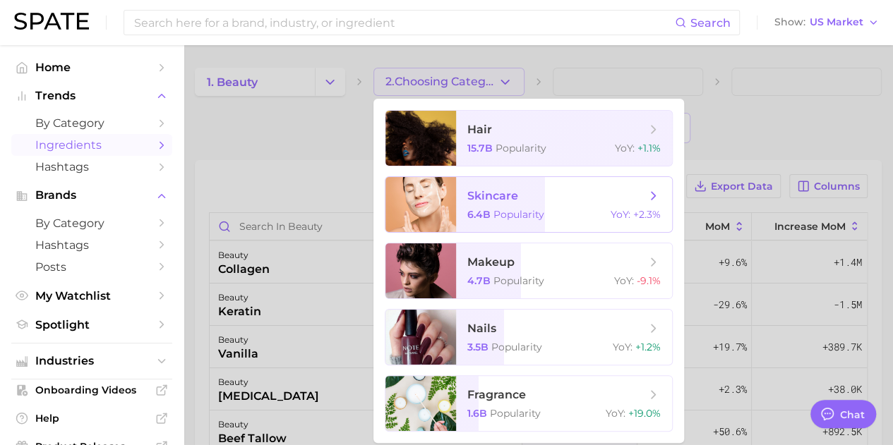
click at [557, 181] on span "skincare 6.4b Popularity YoY : +2.3%" at bounding box center [564, 204] width 216 height 55
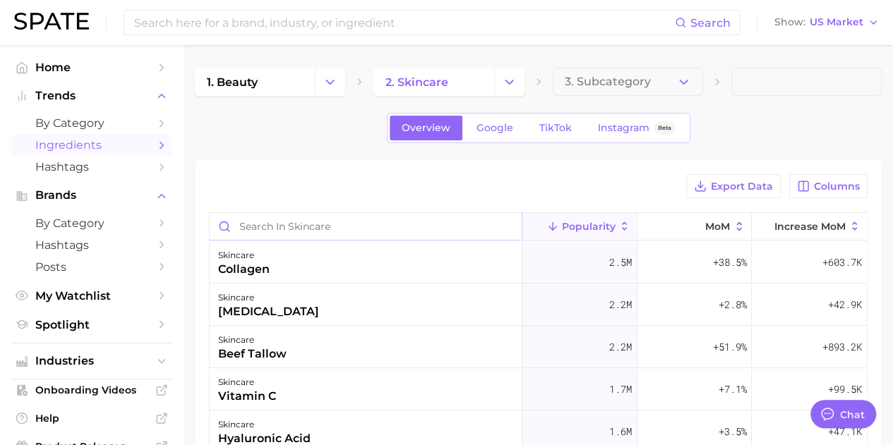
click at [395, 218] on input "Search in skincare" at bounding box center [366, 226] width 312 height 27
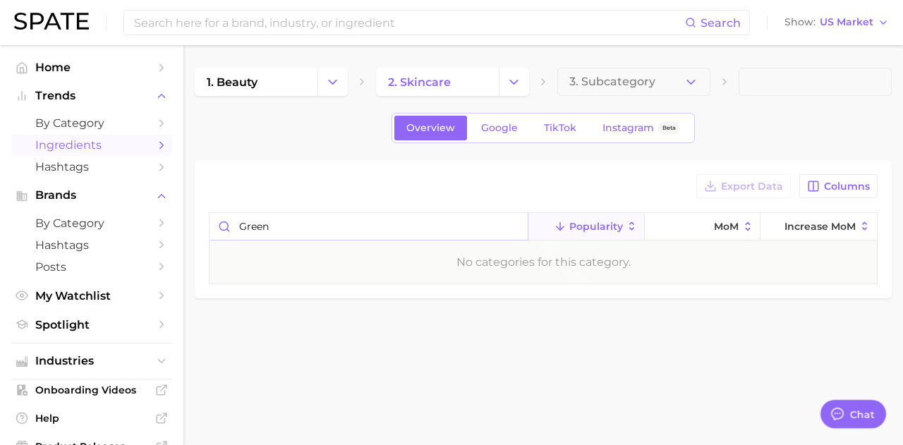
drag, startPoint x: 394, startPoint y: 218, endPoint x: 192, endPoint y: 204, distance: 203.0
click at [193, 205] on main "1. beauty 2. skincare 3. Subcategory Overview Google TikTok Instagram Beta Expo…" at bounding box center [543, 207] width 720 height 324
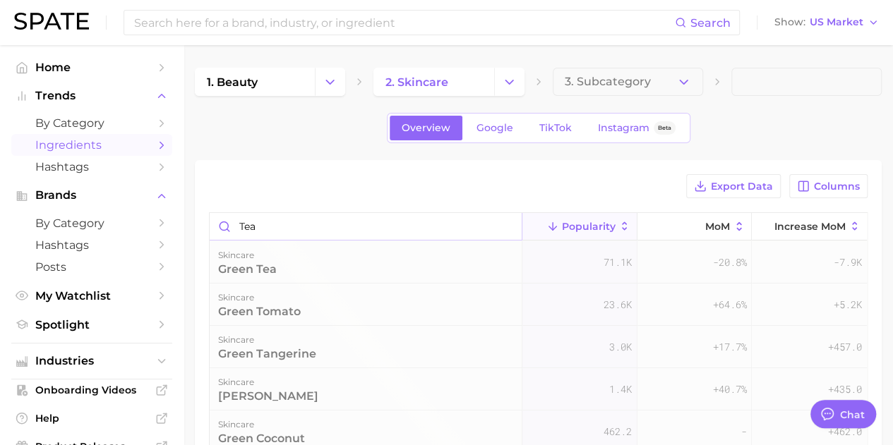
type input "tea"
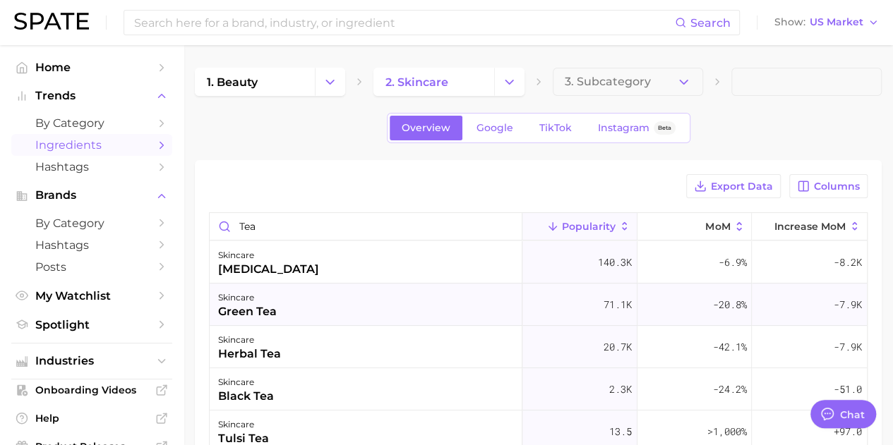
click at [249, 306] on div "green tea" at bounding box center [247, 311] width 59 height 17
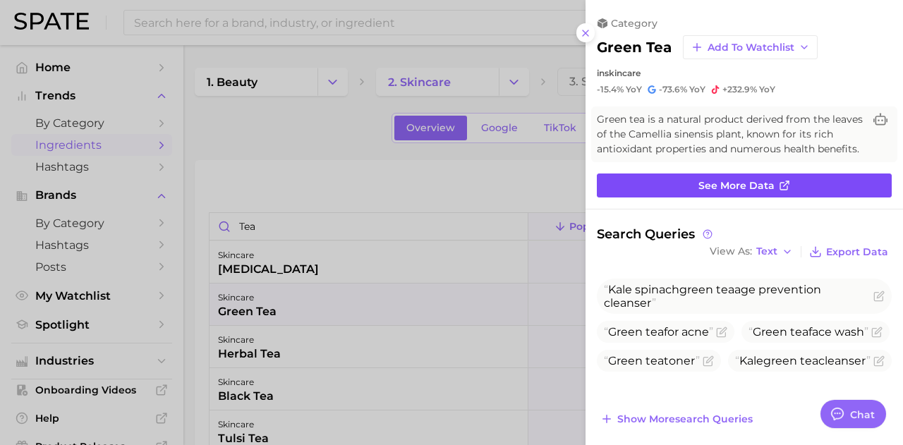
click at [682, 198] on link "See more data" at bounding box center [744, 186] width 295 height 24
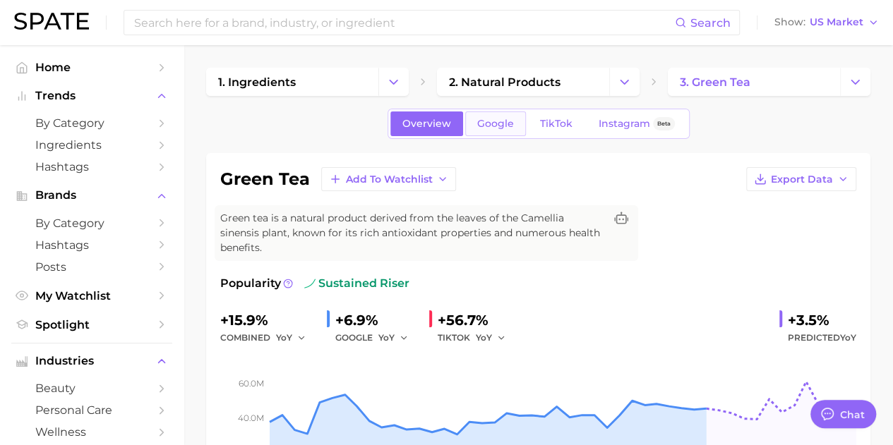
click at [512, 126] on span "Google" at bounding box center [495, 124] width 37 height 12
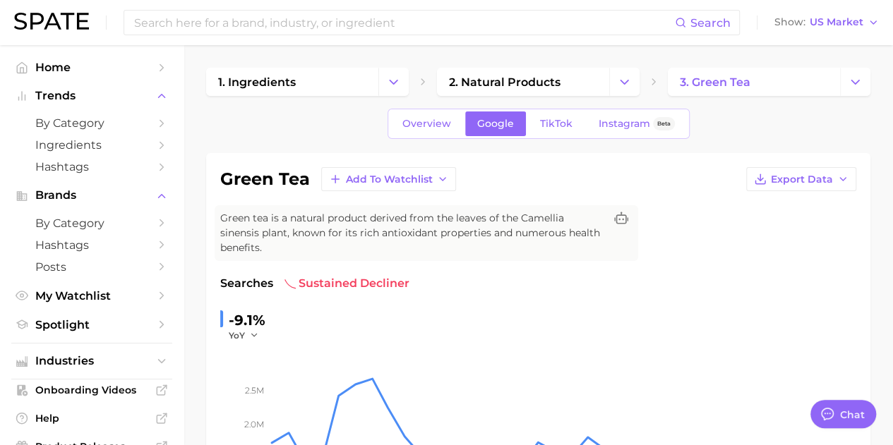
click at [549, 125] on span "TikTok" at bounding box center [556, 124] width 32 height 12
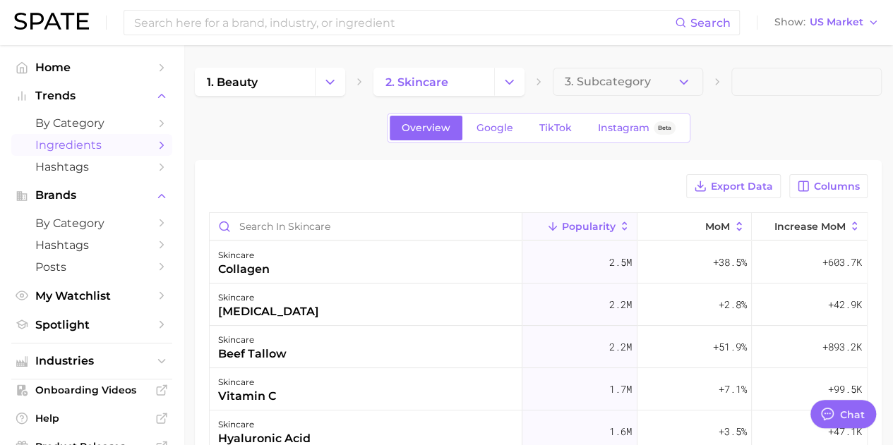
click at [354, 212] on div "Popularity MoM Increase MoM skincare collagen 2.5m +38.5% +603.7k skincare [MED…" at bounding box center [538, 434] width 658 height 445
click at [350, 227] on input "Search in skincare" at bounding box center [366, 226] width 312 height 27
click at [641, 85] on span "3. Subcategory" at bounding box center [608, 82] width 86 height 13
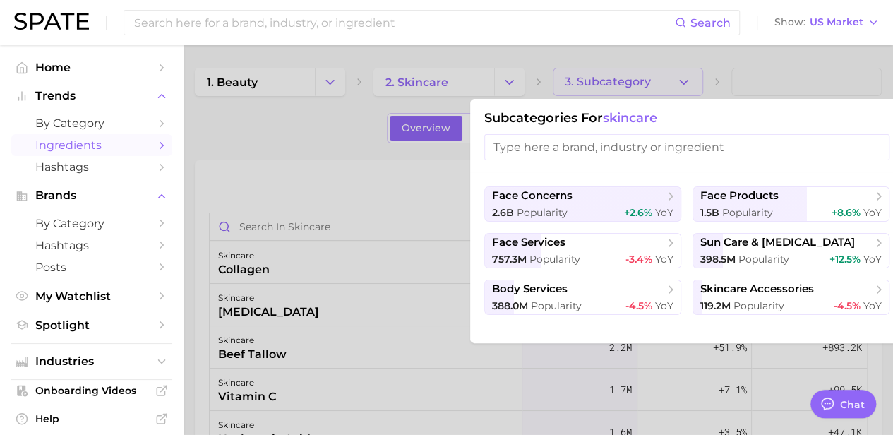
click at [358, 218] on div at bounding box center [446, 217] width 893 height 435
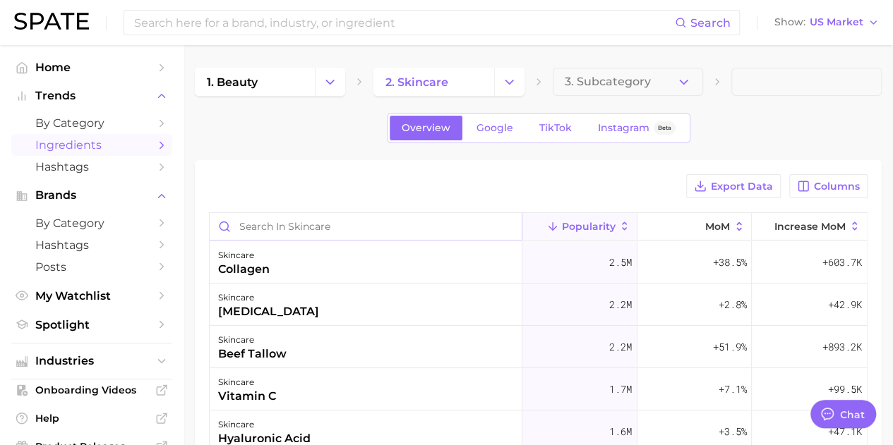
click at [356, 225] on input "Search in skincare" at bounding box center [366, 226] width 312 height 27
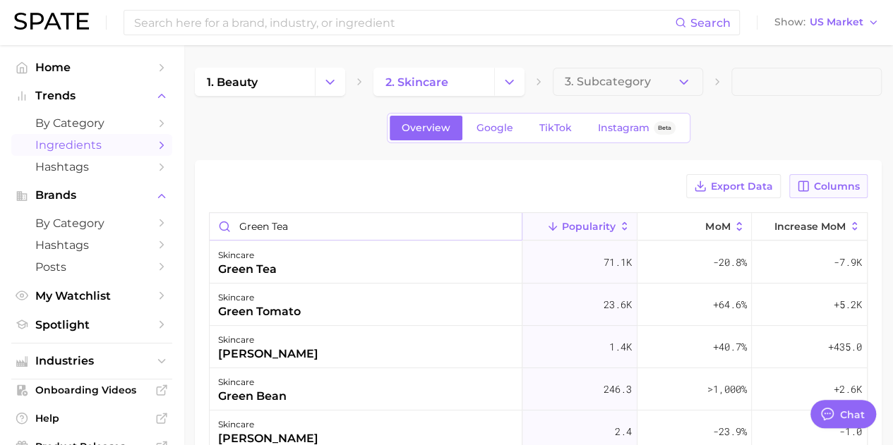
type input "green tea"
click at [837, 181] on span "Columns" at bounding box center [837, 187] width 46 height 12
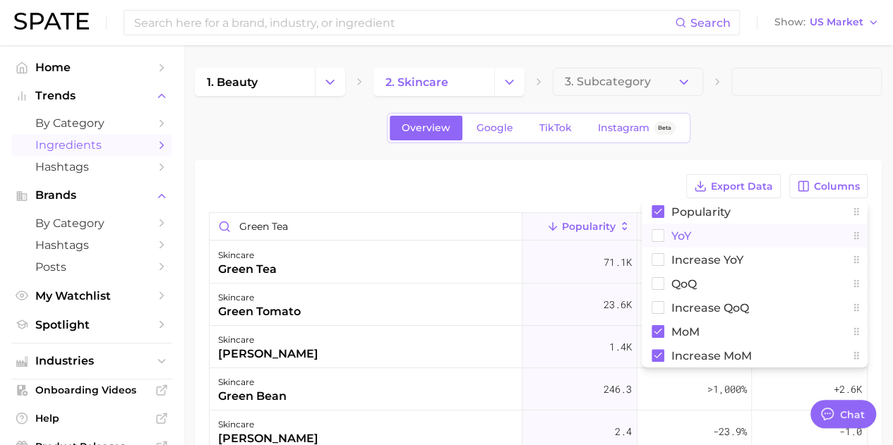
click at [658, 239] on rect at bounding box center [658, 236] width 12 height 12
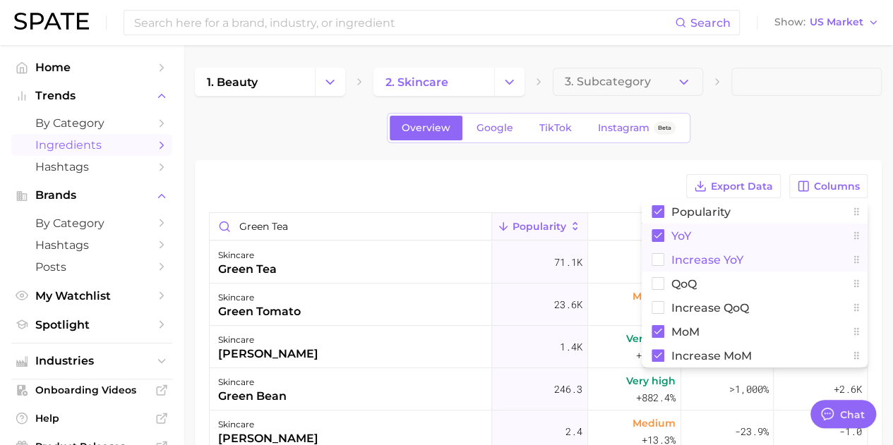
click at [655, 251] on button "Increase YoY" at bounding box center [754, 260] width 226 height 24
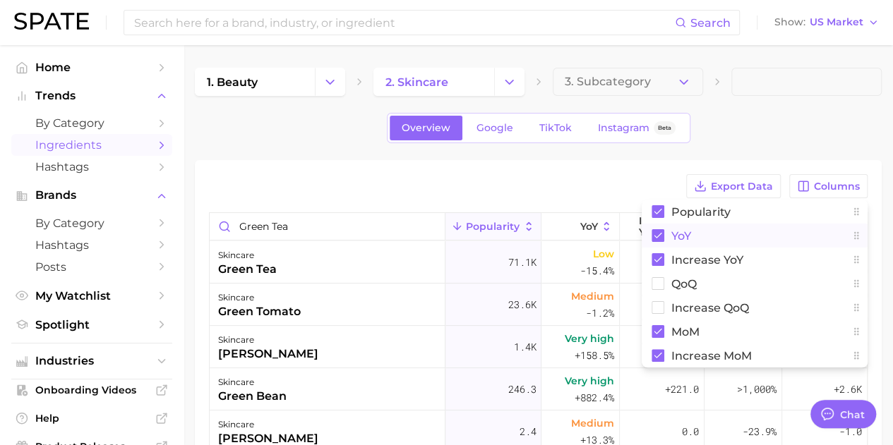
click at [626, 188] on div "Export Data Columns Popularity YoY Increase YoY QoQ Increase QoQ MoM Increase M…" at bounding box center [538, 186] width 658 height 24
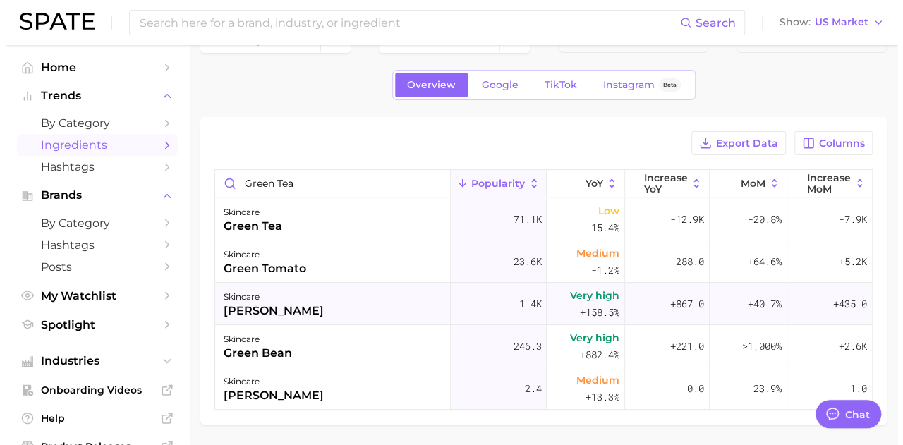
scroll to position [21, 0]
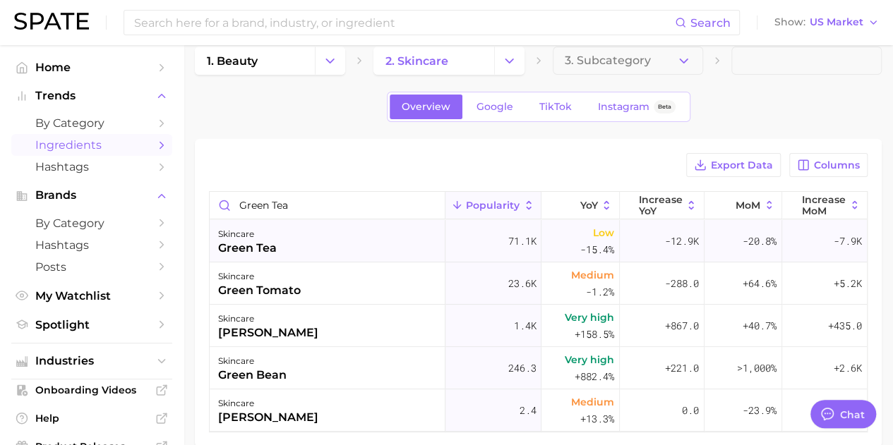
click at [349, 251] on div "skincare green tea" at bounding box center [328, 241] width 236 height 42
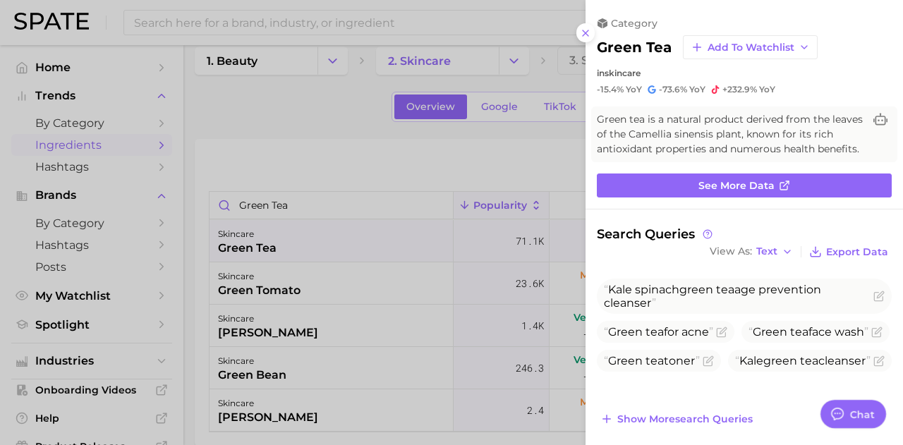
scroll to position [0, 0]
click at [741, 255] on span "View As" at bounding box center [731, 252] width 42 height 8
click at [728, 304] on button "Table" at bounding box center [783, 300] width 155 height 25
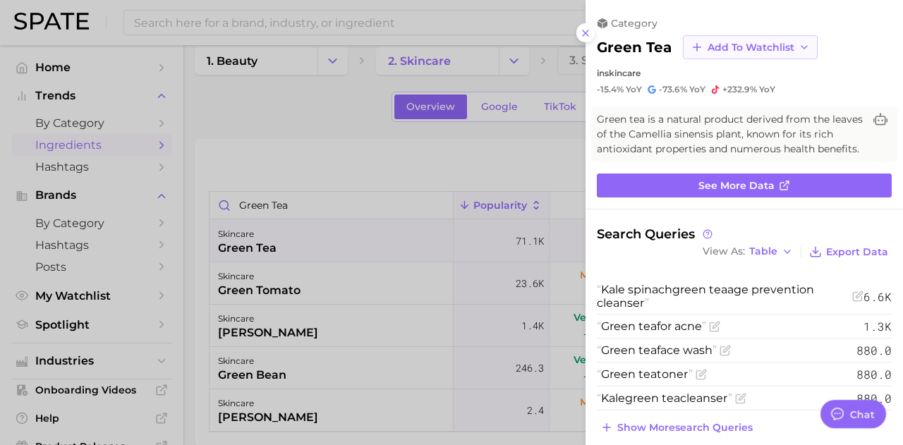
click at [762, 42] on span "Add to Watchlist" at bounding box center [751, 48] width 87 height 12
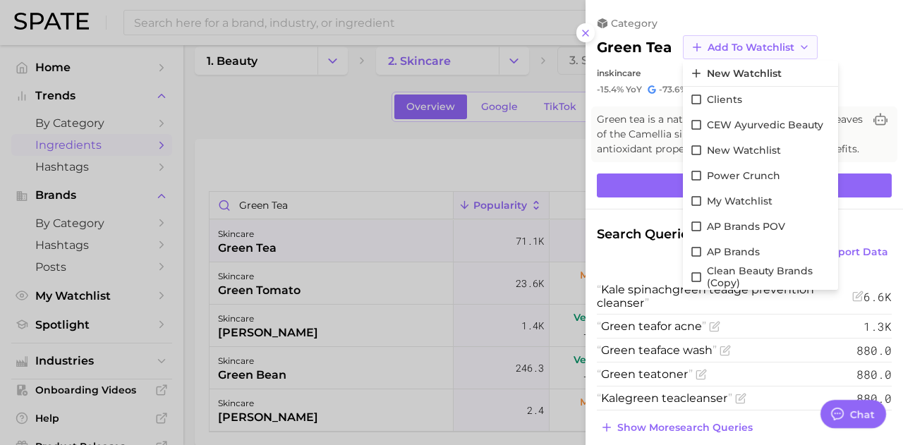
click at [762, 42] on span "Add to Watchlist" at bounding box center [751, 48] width 87 height 12
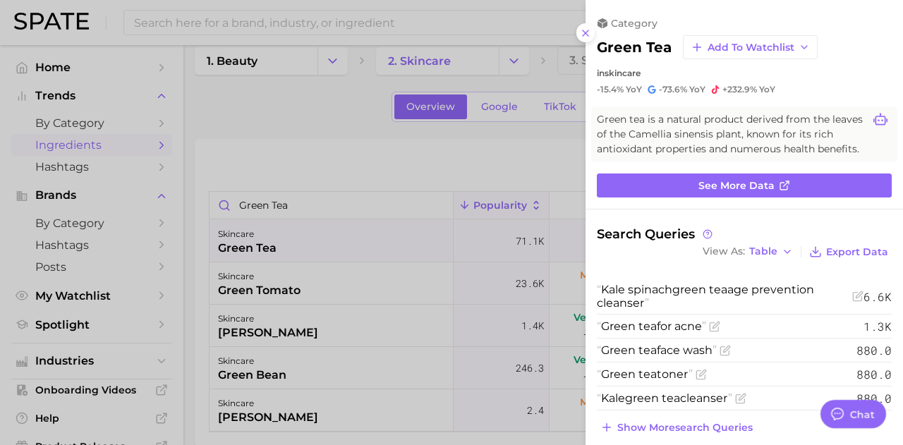
click at [874, 119] on icon at bounding box center [881, 120] width 14 height 14
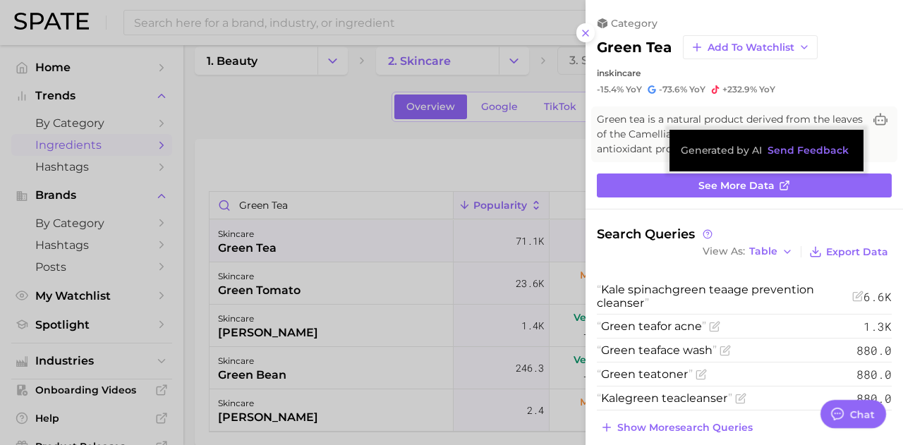
click at [861, 57] on div "green tea Add to Watchlist" at bounding box center [744, 47] width 295 height 24
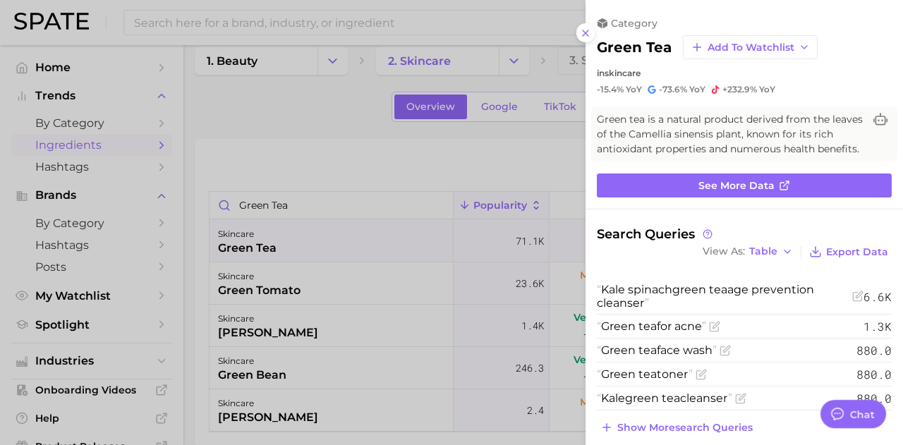
click at [296, 193] on div at bounding box center [451, 222] width 903 height 445
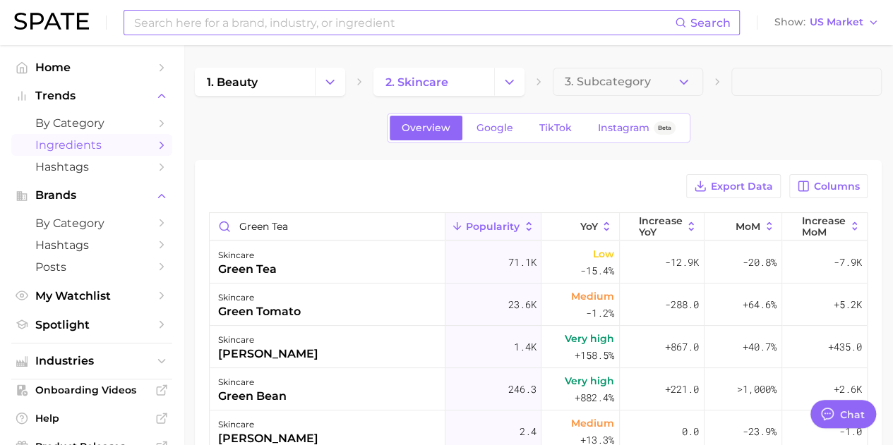
click at [282, 32] on input at bounding box center [404, 23] width 542 height 24
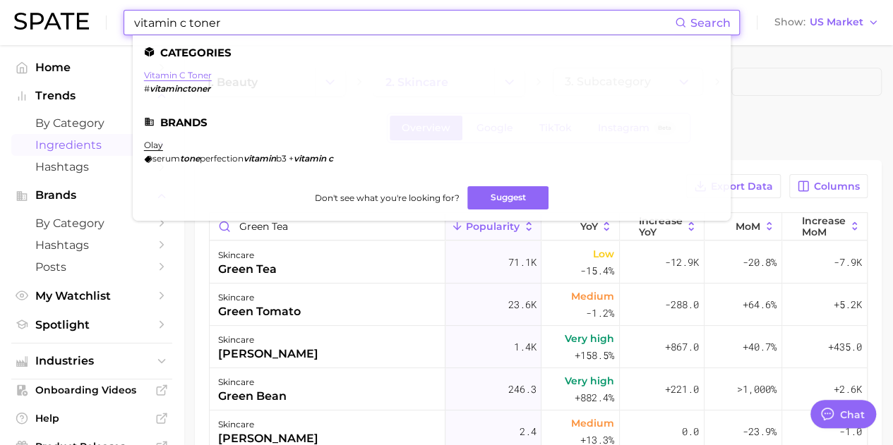
type input "vitamin c toner"
click at [174, 72] on link "vitamin c toner" at bounding box center [178, 75] width 68 height 11
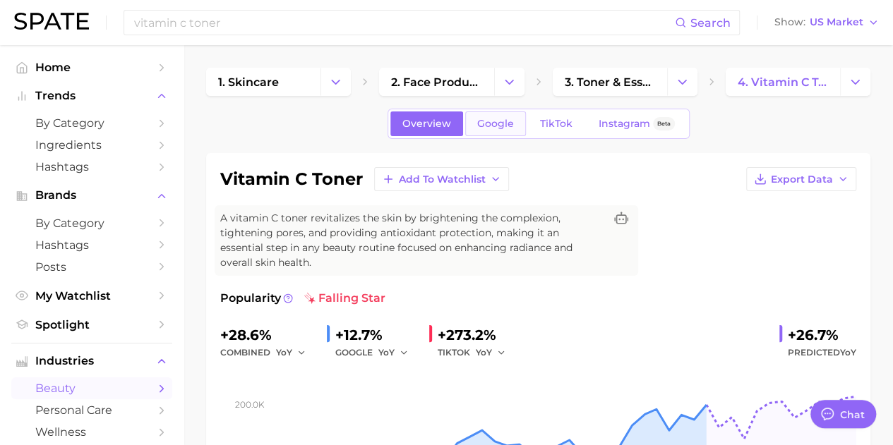
click at [488, 119] on span "Google" at bounding box center [495, 124] width 37 height 12
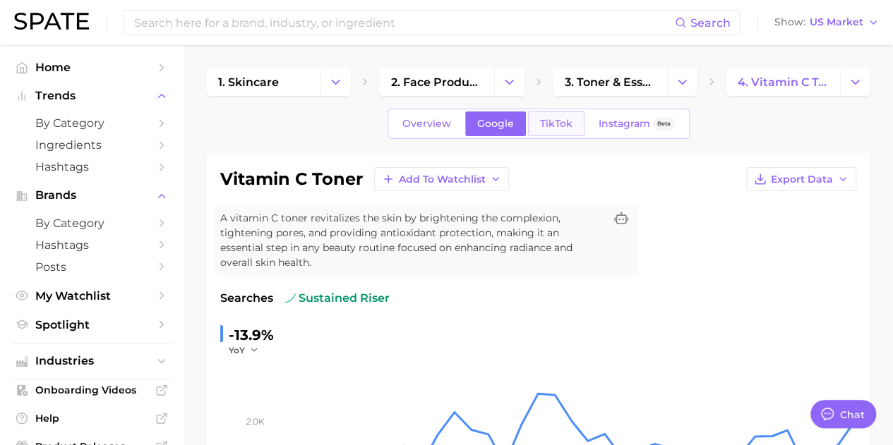
click at [556, 115] on link "TikTok" at bounding box center [556, 123] width 56 height 25
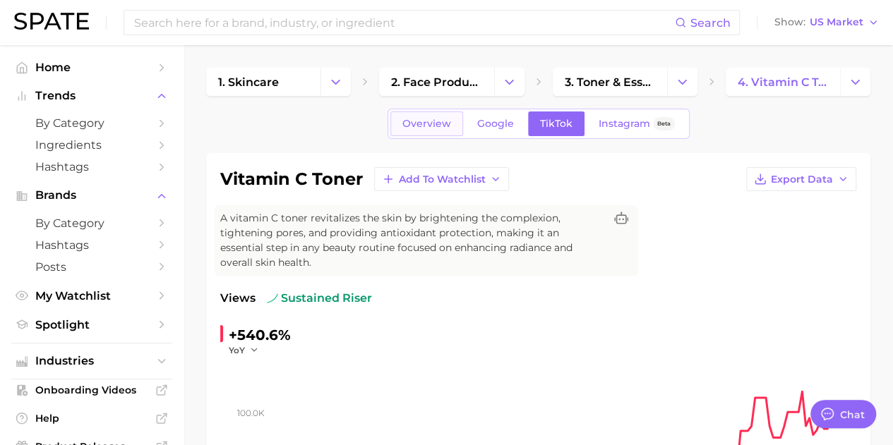
click at [438, 128] on span "Overview" at bounding box center [426, 124] width 49 height 12
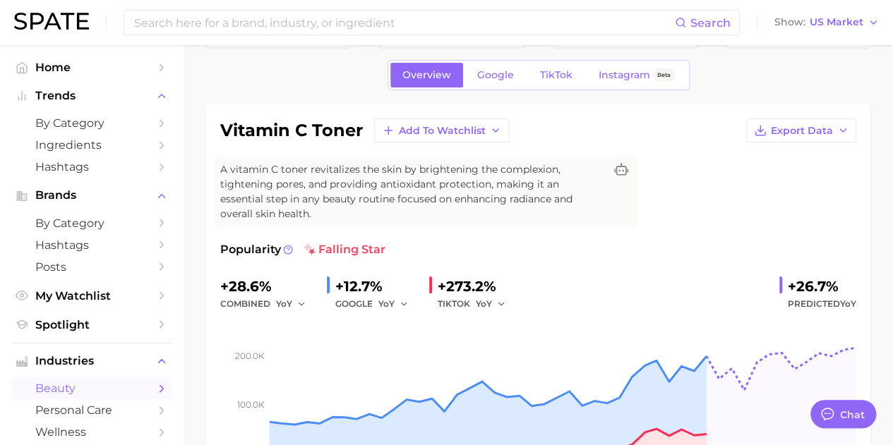
scroll to position [71, 0]
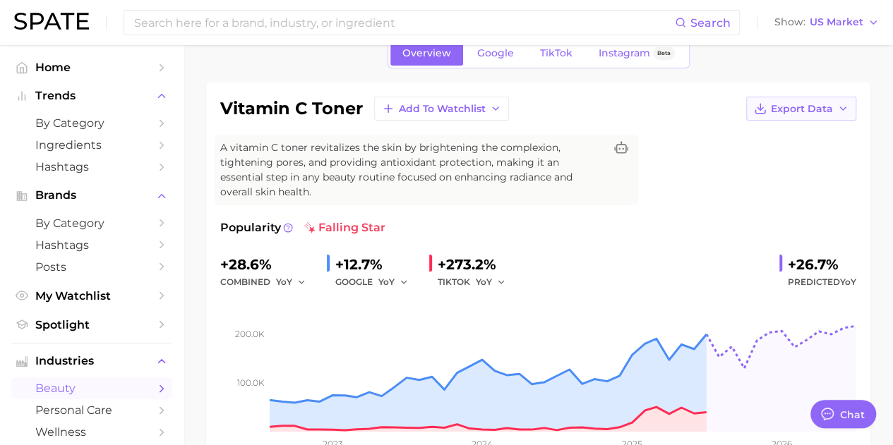
click at [830, 97] on button "Export Data" at bounding box center [801, 109] width 110 height 24
click at [817, 161] on button "Time Series Image" at bounding box center [778, 159] width 155 height 25
click at [286, 229] on icon at bounding box center [288, 228] width 10 height 10
click at [675, 202] on div "vitamin c toner Add to Watchlist Export Data A vitamin C toner revitalizes the …" at bounding box center [538, 282] width 636 height 370
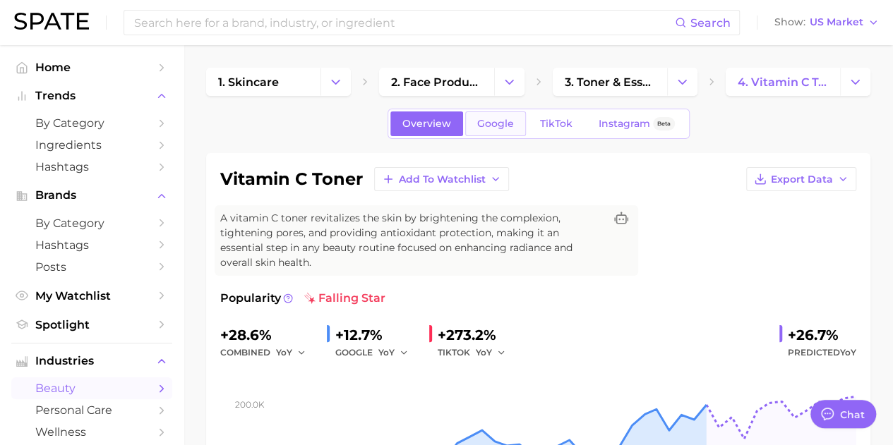
click at [509, 120] on span "Google" at bounding box center [495, 124] width 37 height 12
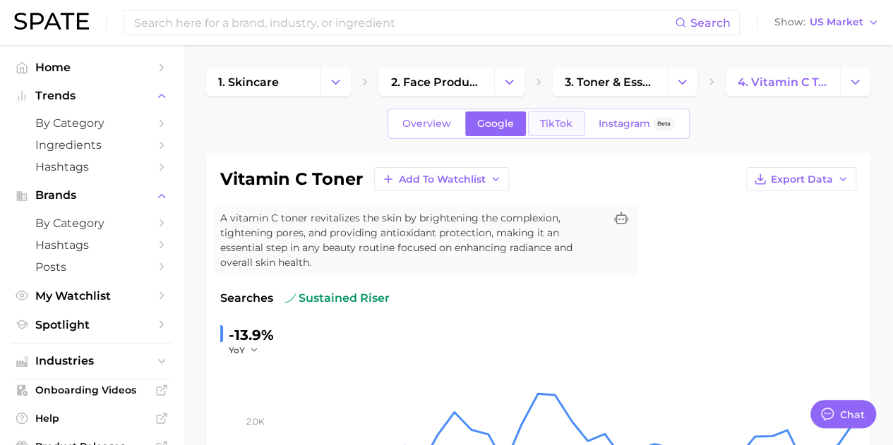
click at [550, 129] on span "TikTok" at bounding box center [556, 124] width 32 height 12
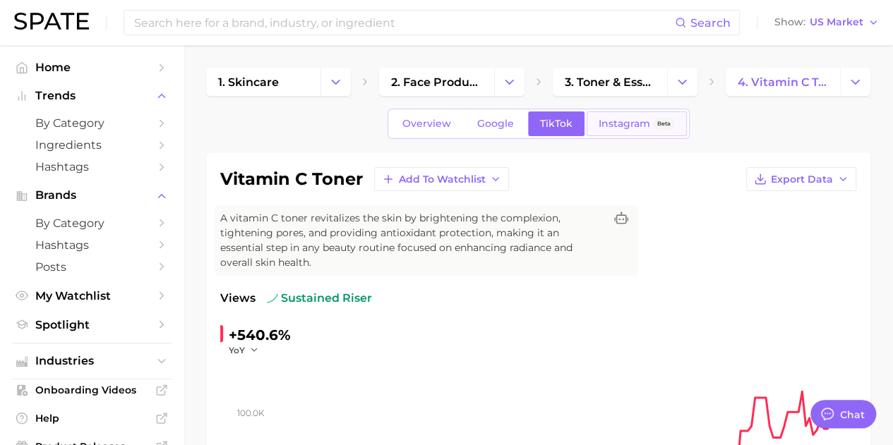
click at [605, 121] on span "Instagram" at bounding box center [624, 124] width 52 height 12
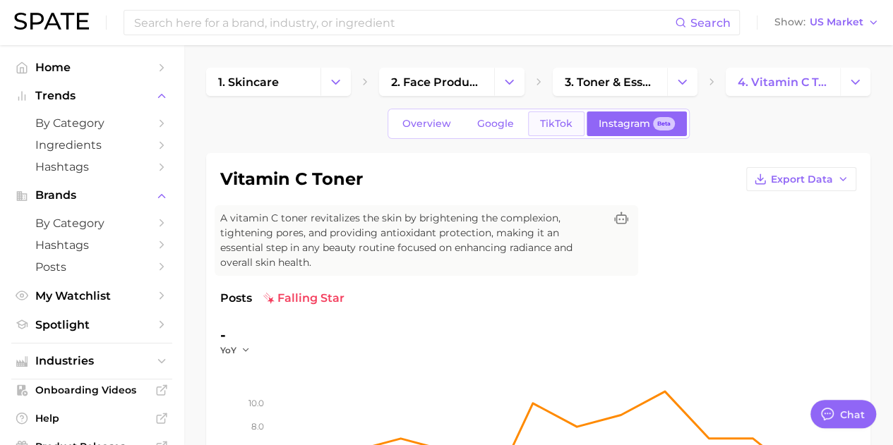
click at [543, 120] on span "TikTok" at bounding box center [556, 124] width 32 height 12
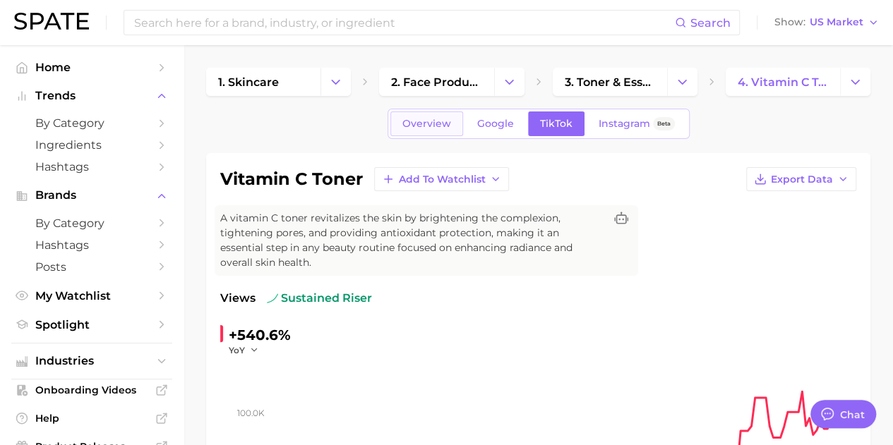
click at [416, 126] on span "Overview" at bounding box center [426, 124] width 49 height 12
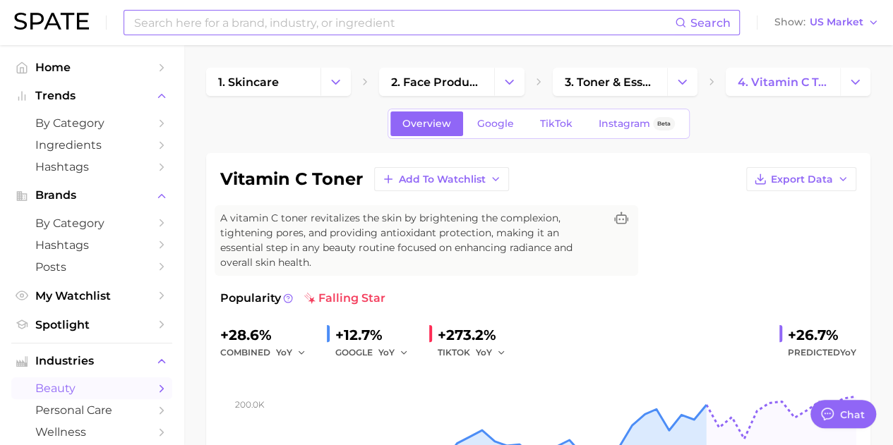
click at [317, 30] on input at bounding box center [404, 23] width 542 height 24
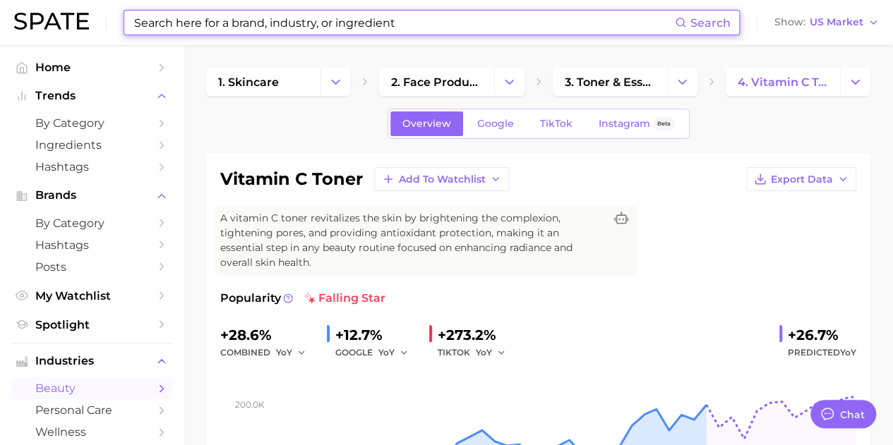
click at [361, 28] on input at bounding box center [404, 23] width 542 height 24
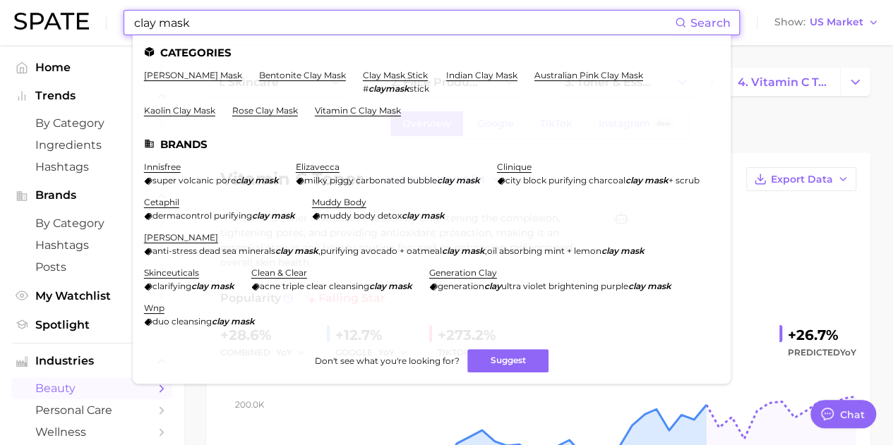
click at [158, 22] on input "clay mask" at bounding box center [404, 23] width 542 height 24
click at [152, 22] on input "clay mask" at bounding box center [404, 23] width 542 height 24
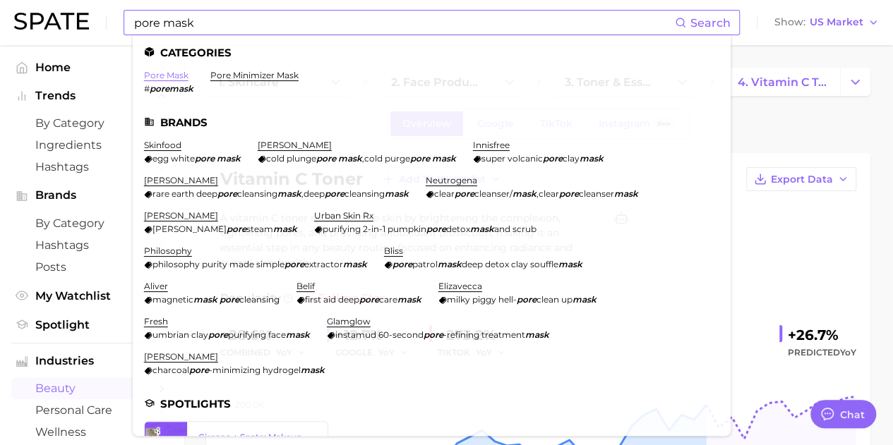
click at [168, 76] on link "pore mask" at bounding box center [166, 75] width 44 height 11
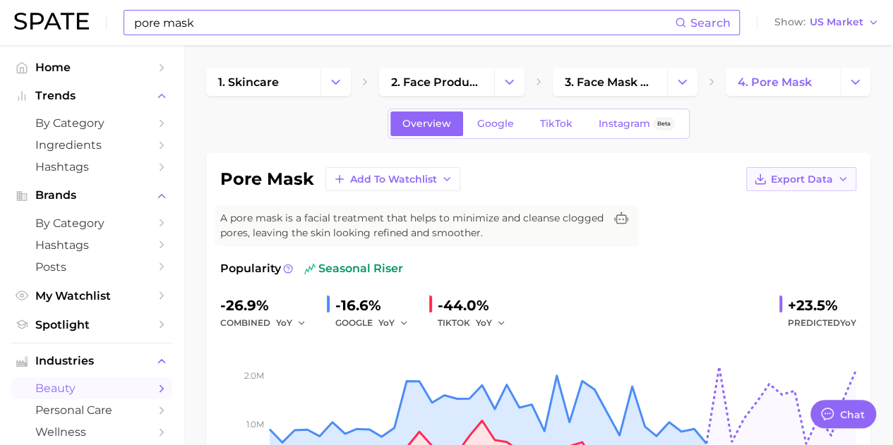
click at [832, 181] on span "Export Data" at bounding box center [802, 180] width 62 height 12
click at [789, 229] on span "Time Series Image" at bounding box center [772, 231] width 95 height 12
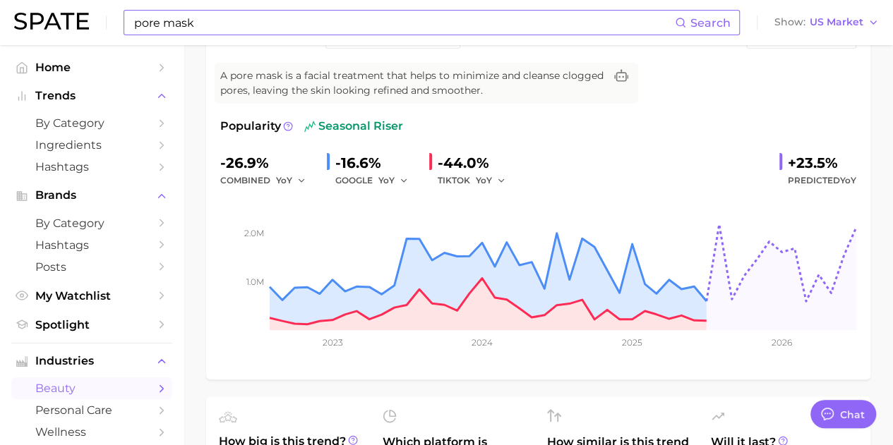
scroll to position [141, 0]
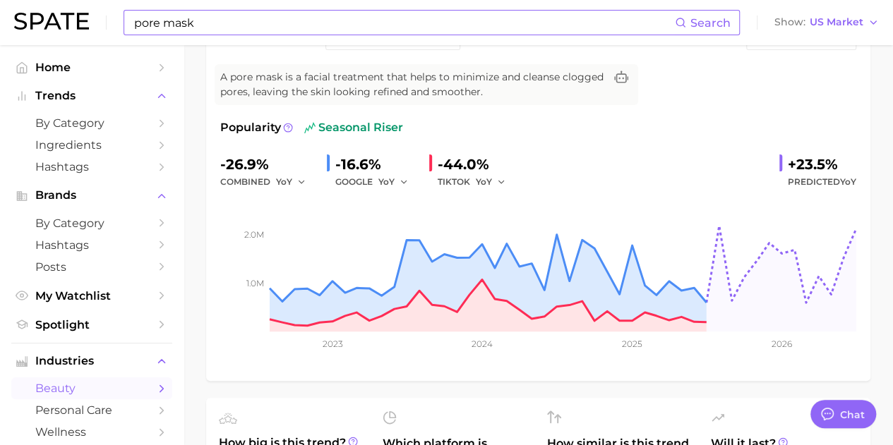
click at [212, 18] on input "pore mask" at bounding box center [404, 23] width 542 height 24
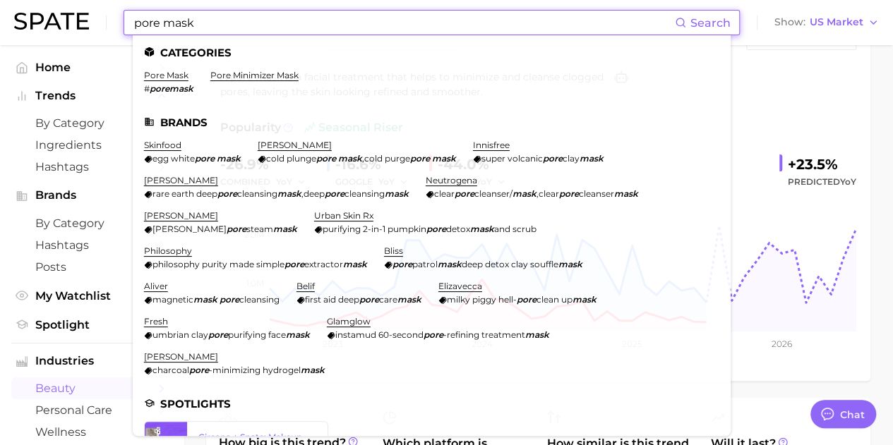
click at [401, 28] on input "pore mask" at bounding box center [404, 23] width 542 height 24
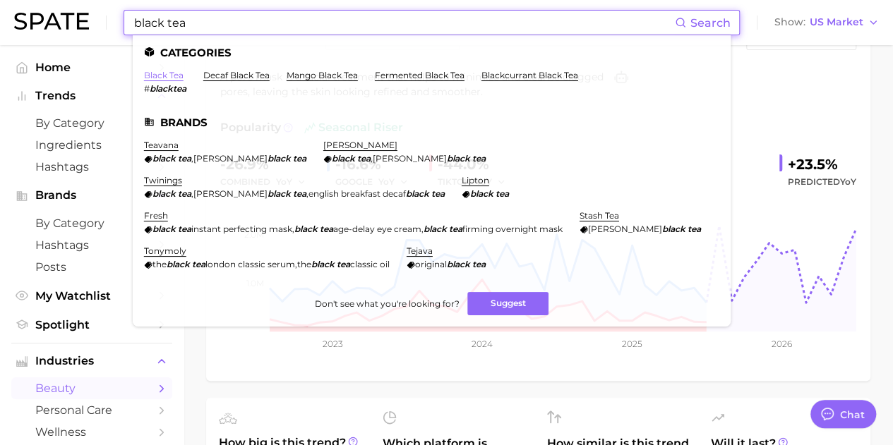
type input "black tea"
click at [172, 77] on link "black tea" at bounding box center [164, 75] width 40 height 11
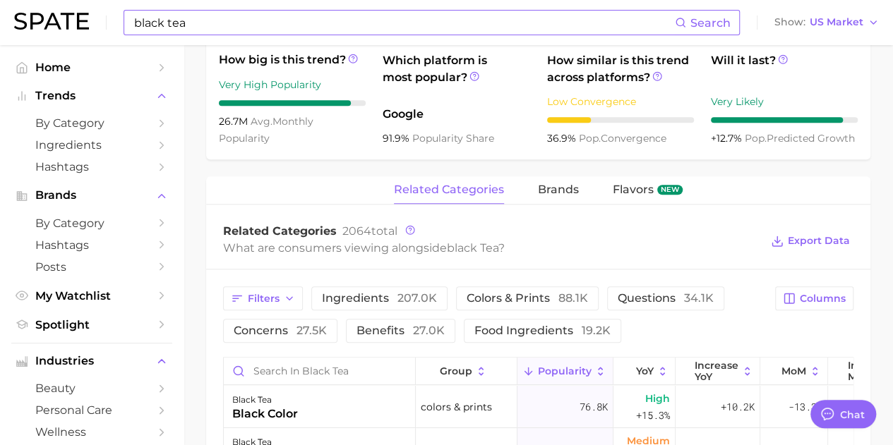
scroll to position [565, 0]
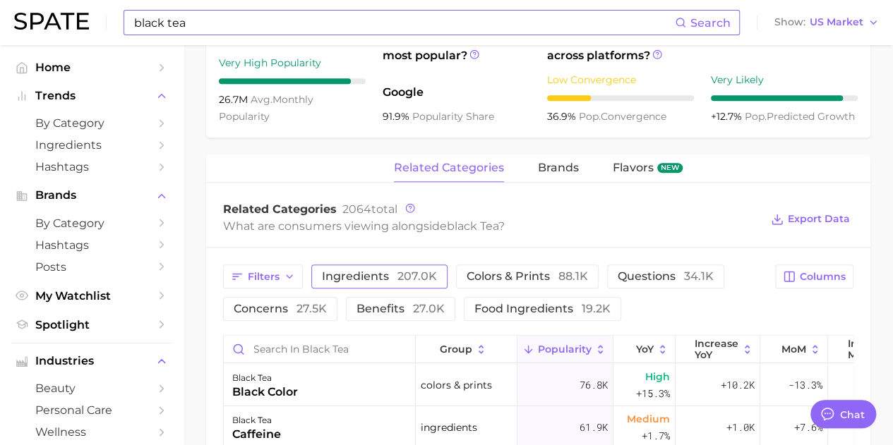
click at [425, 284] on button "ingredients 207.0k" at bounding box center [379, 277] width 136 height 24
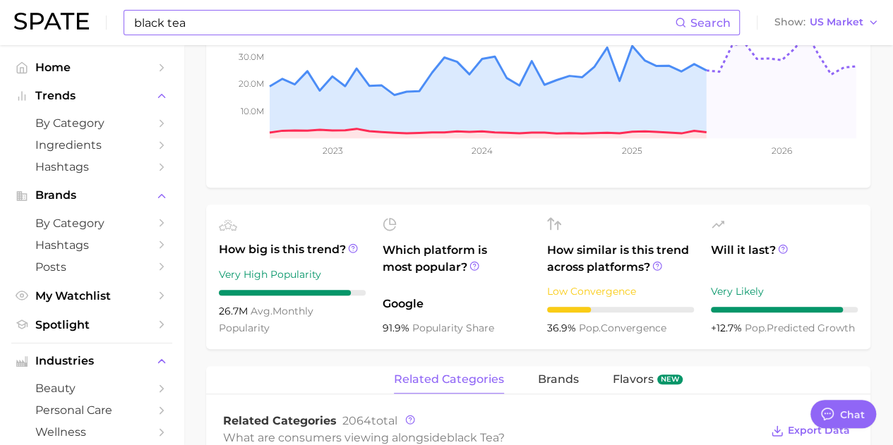
scroll to position [0, 0]
